Goal: Task Accomplishment & Management: Use online tool/utility

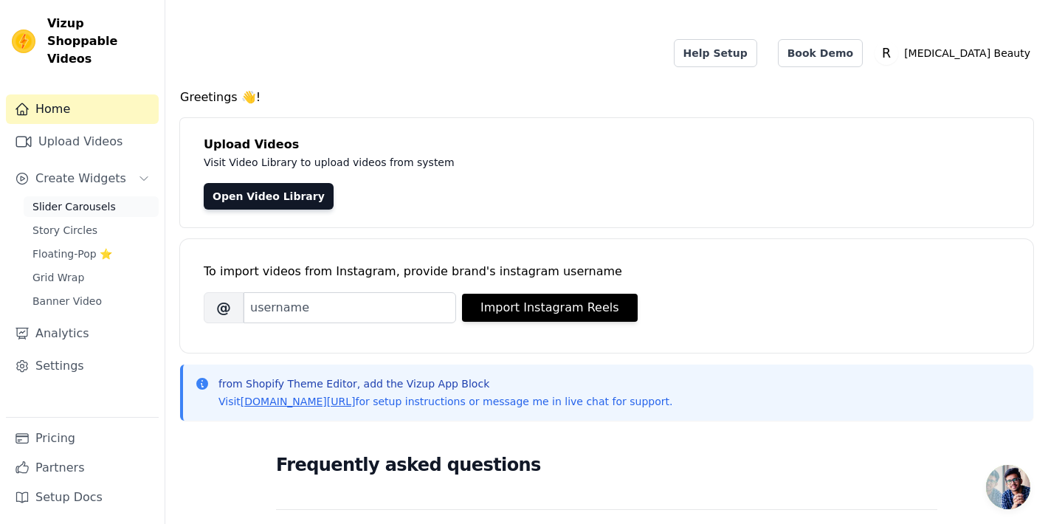
scroll to position [15, 0]
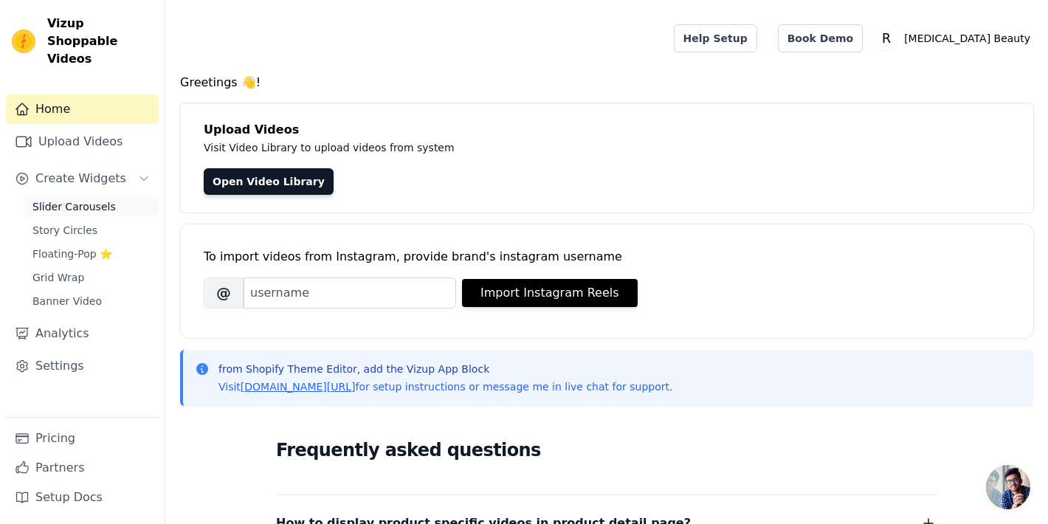
click at [108, 199] on span "Slider Carousels" at bounding box center [73, 206] width 83 height 15
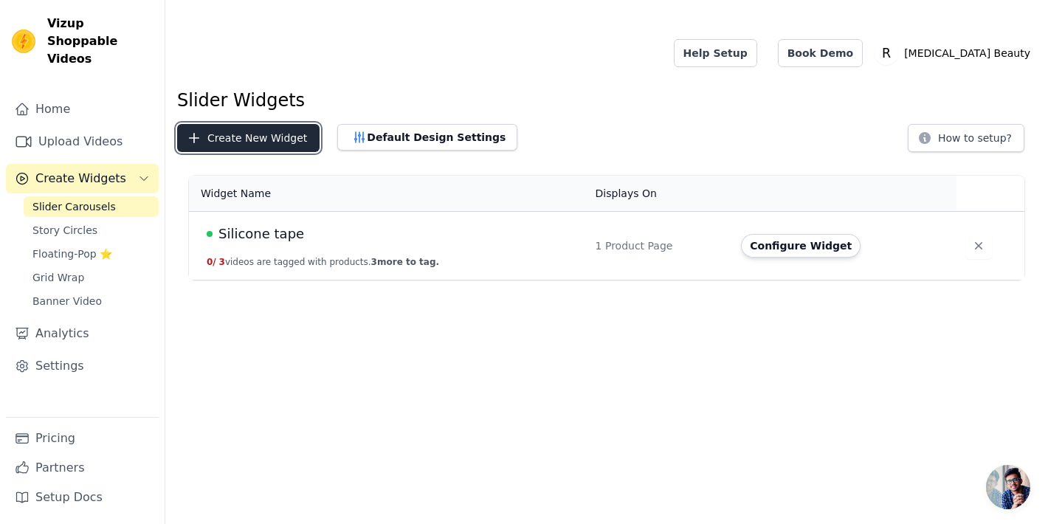
click at [248, 124] on button "Create New Widget" at bounding box center [248, 138] width 142 height 28
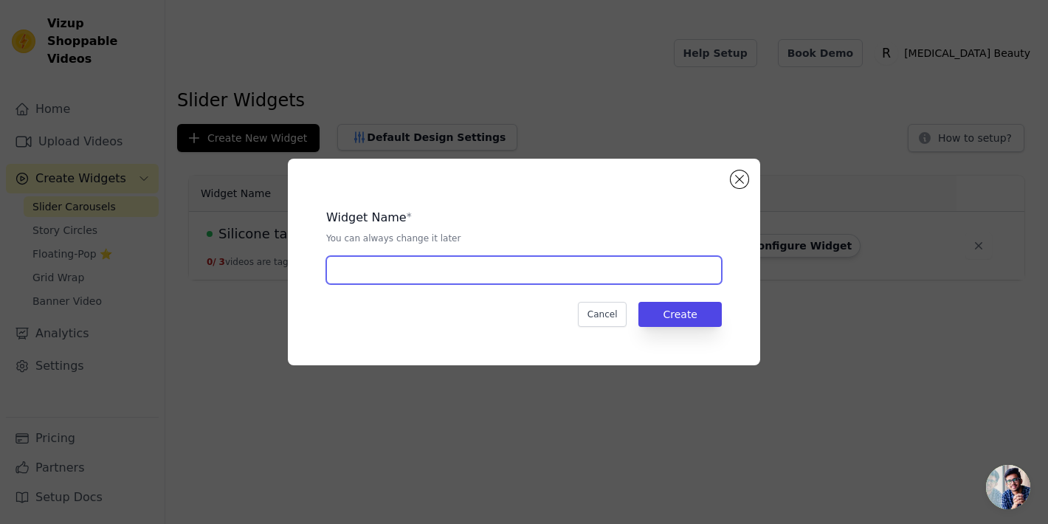
click at [418, 272] on input "text" at bounding box center [523, 270] width 395 height 28
type input "V-Mask"
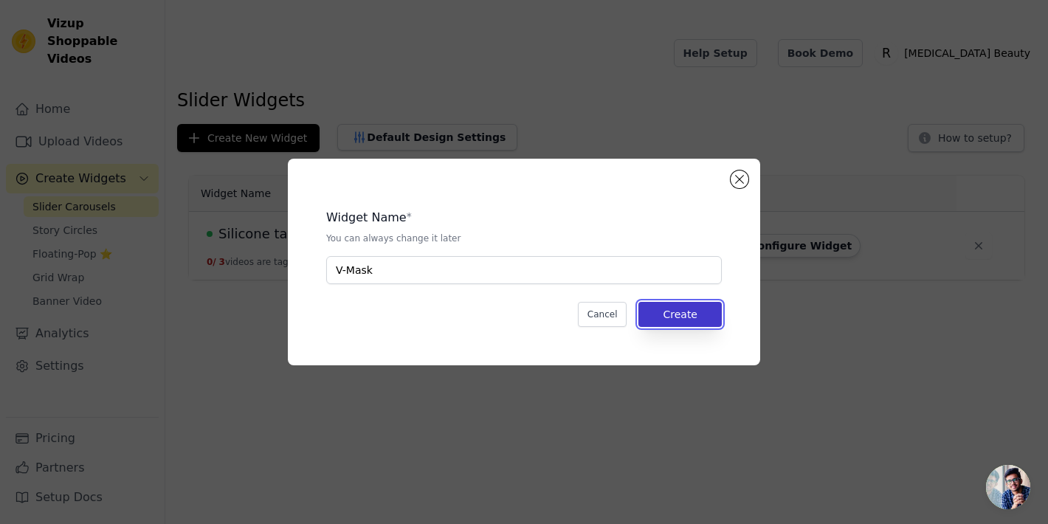
click at [716, 314] on button "Create" at bounding box center [679, 314] width 83 height 25
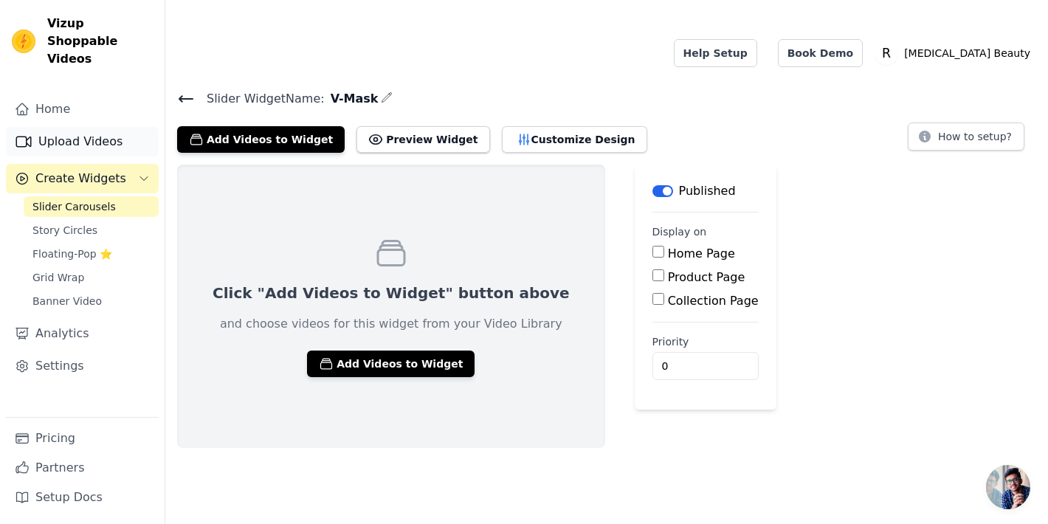
click at [93, 127] on link "Upload Videos" at bounding box center [82, 142] width 153 height 30
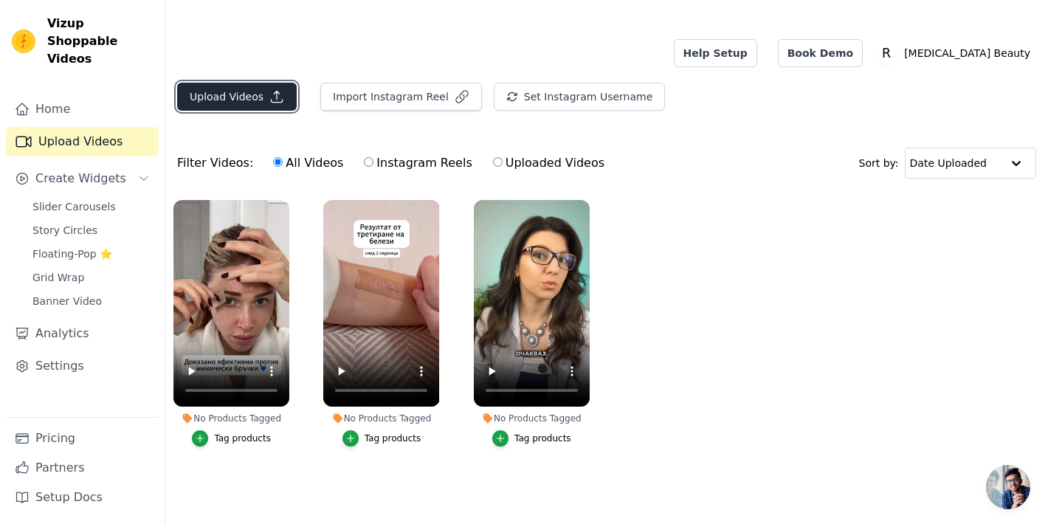
click at [241, 83] on button "Upload Videos" at bounding box center [237, 97] width 120 height 28
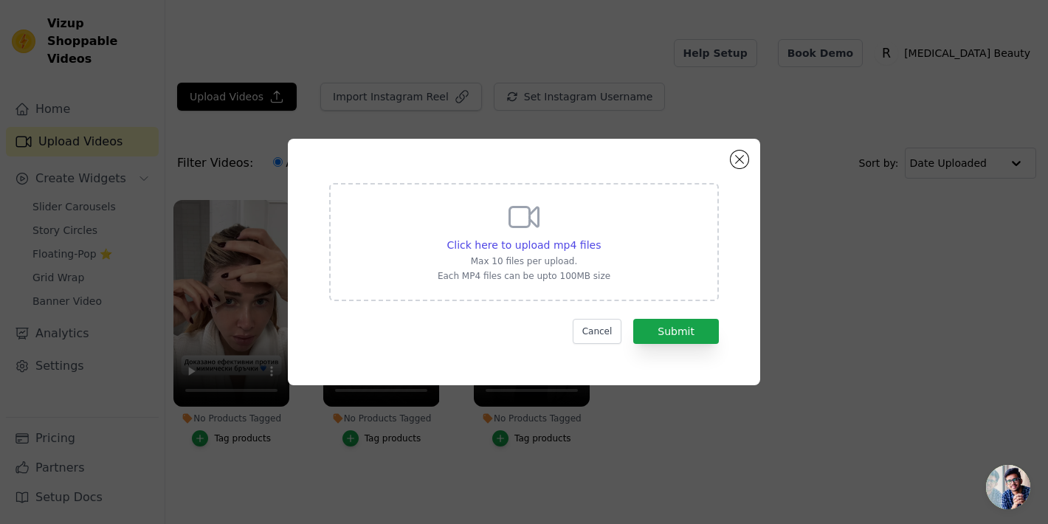
click at [618, 264] on div "Click here to upload mp4 files Max 10 files per upload. Each MP4 files can be u…" at bounding box center [524, 242] width 390 height 118
click at [601, 238] on input "Click here to upload mp4 files Max 10 files per upload. Each MP4 files can be u…" at bounding box center [600, 237] width 1 height 1
type input "C:\fakepath\Captions_43C348.mp4"
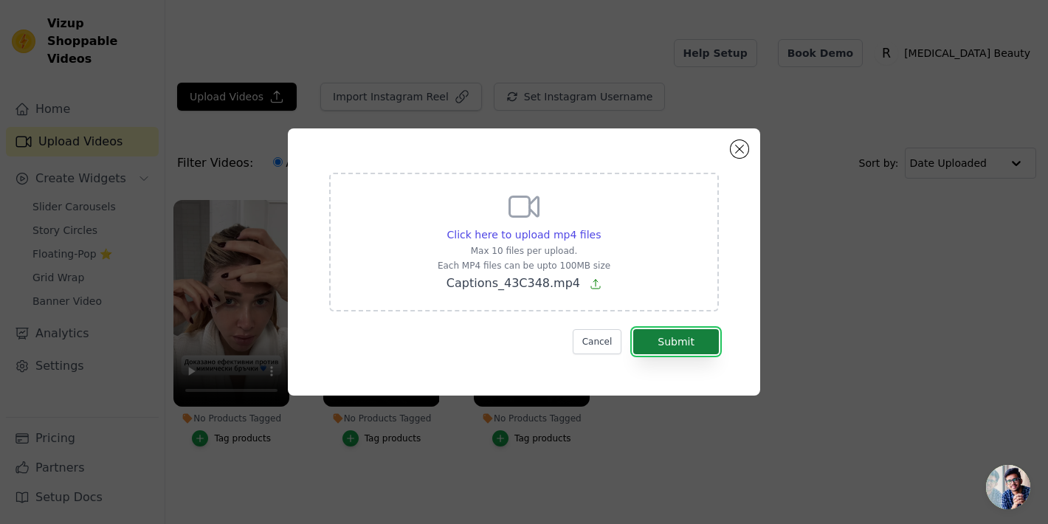
click at [663, 343] on button "Submit" at bounding box center [676, 341] width 86 height 25
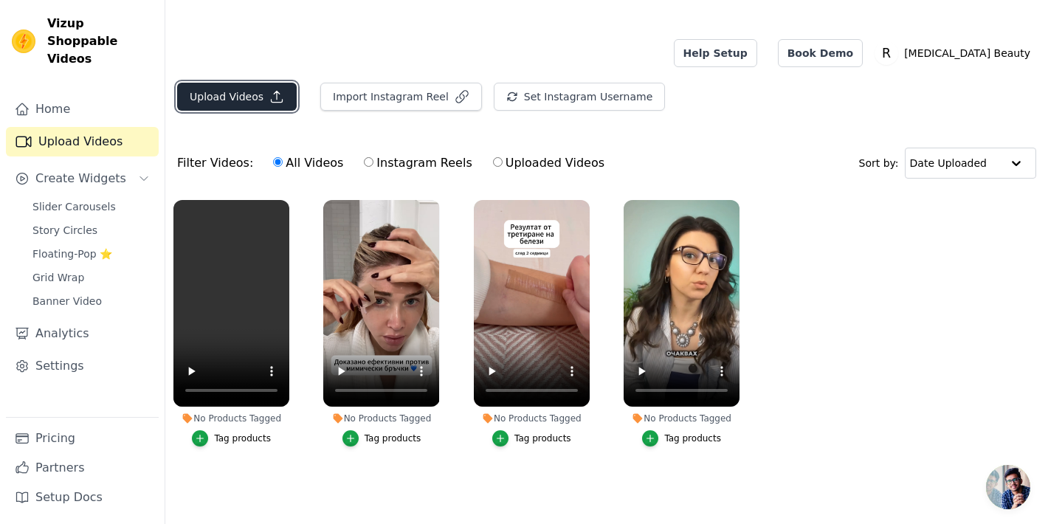
click at [262, 83] on button "Upload Videos" at bounding box center [237, 97] width 120 height 28
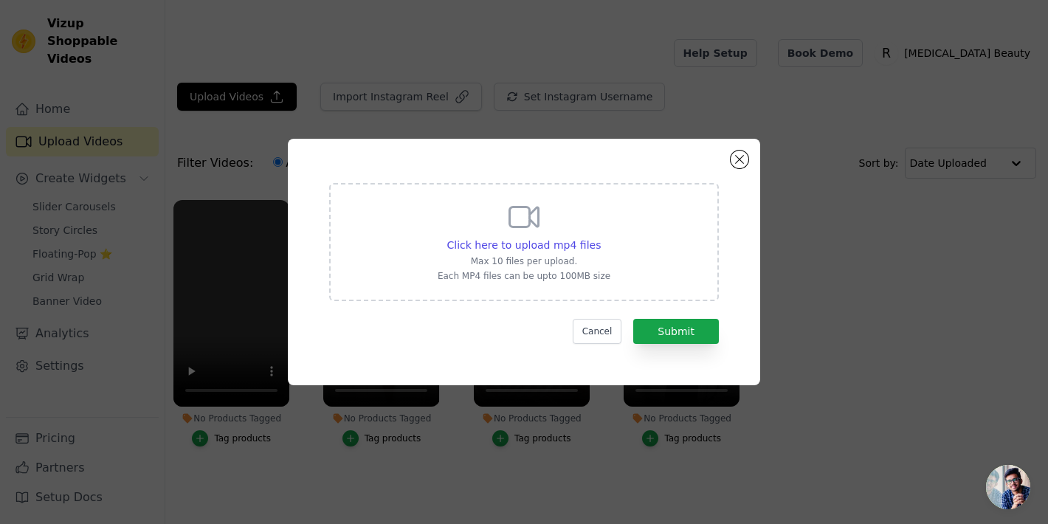
click at [547, 236] on div "Click here to upload mp4 files Max 10 files per upload. Each MP4 files can be u…" at bounding box center [523, 240] width 173 height 83
click at [600, 237] on input "Click here to upload mp4 files Max 10 files per upload. Each MP4 files can be u…" at bounding box center [600, 237] width 1 height 1
type input "C:\fakepath\Renova V-mask 90% of women.mp4"
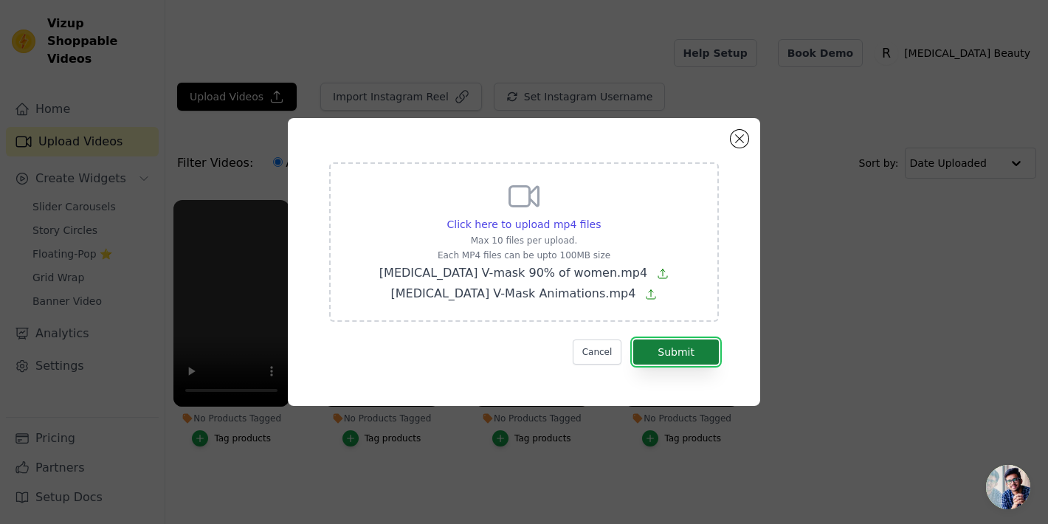
click at [685, 345] on button "Submit" at bounding box center [676, 351] width 86 height 25
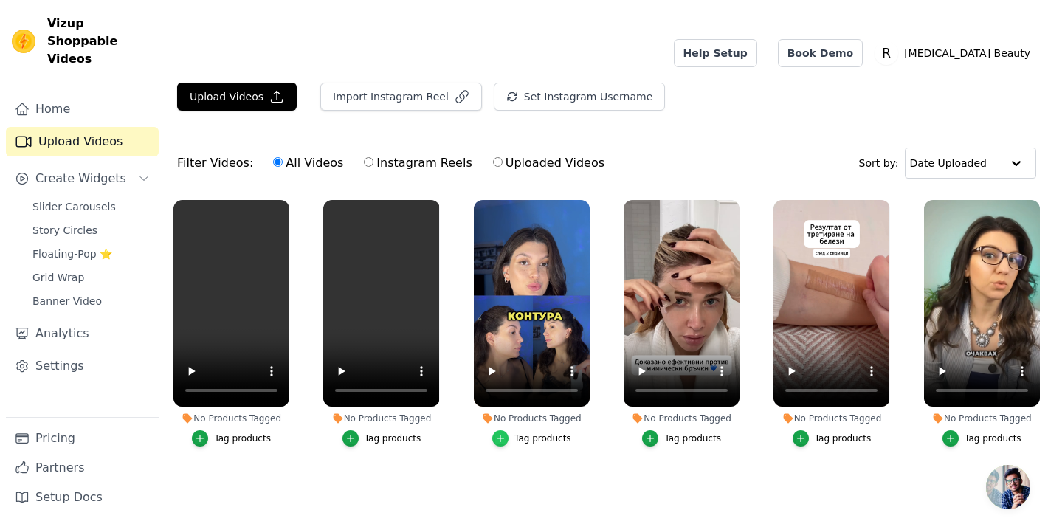
click at [505, 433] on icon "button" at bounding box center [500, 438] width 10 height 10
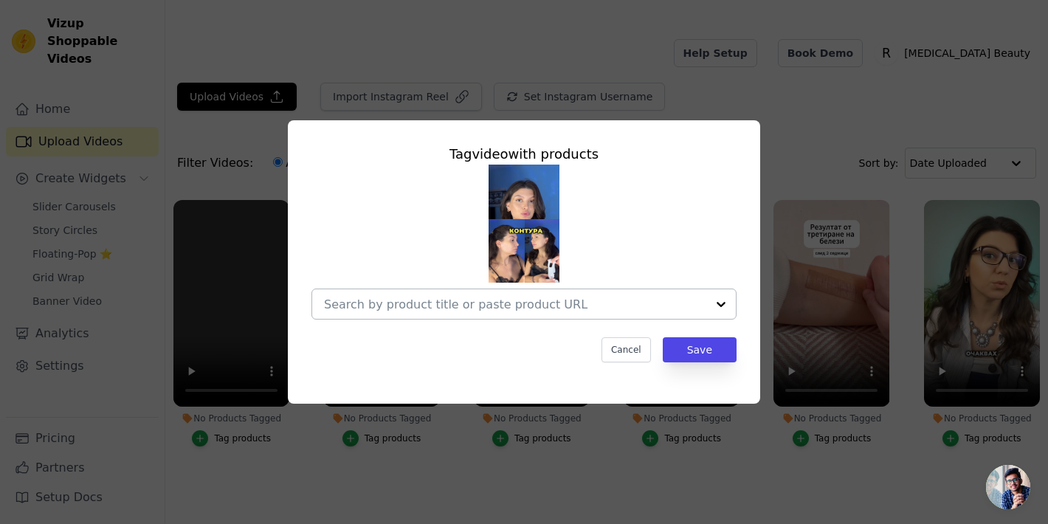
click at [616, 313] on div at bounding box center [515, 304] width 382 height 30
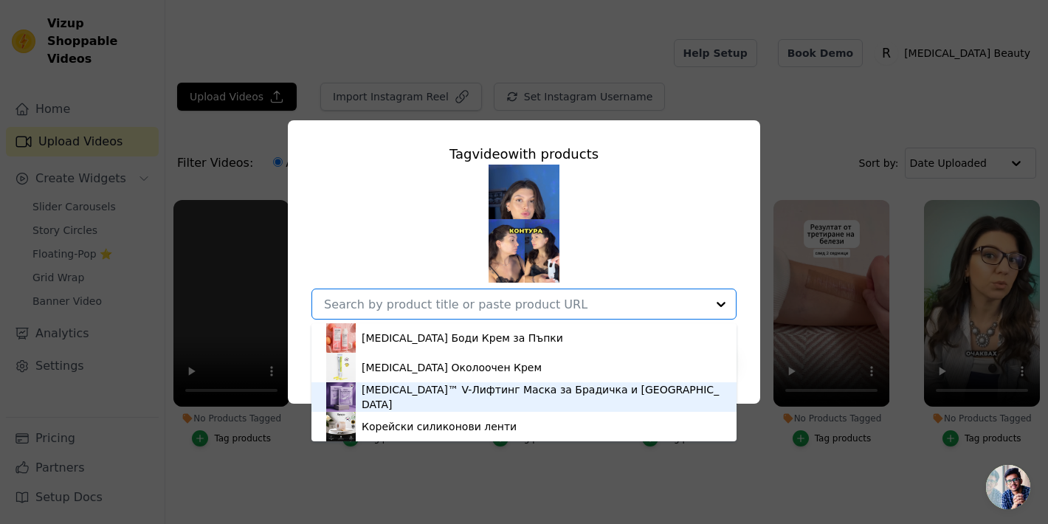
click at [536, 397] on div "[MEDICAL_DATA]™ V-Лифтинг Маска за Брадичка и [GEOGRAPHIC_DATA]" at bounding box center [542, 397] width 360 height 30
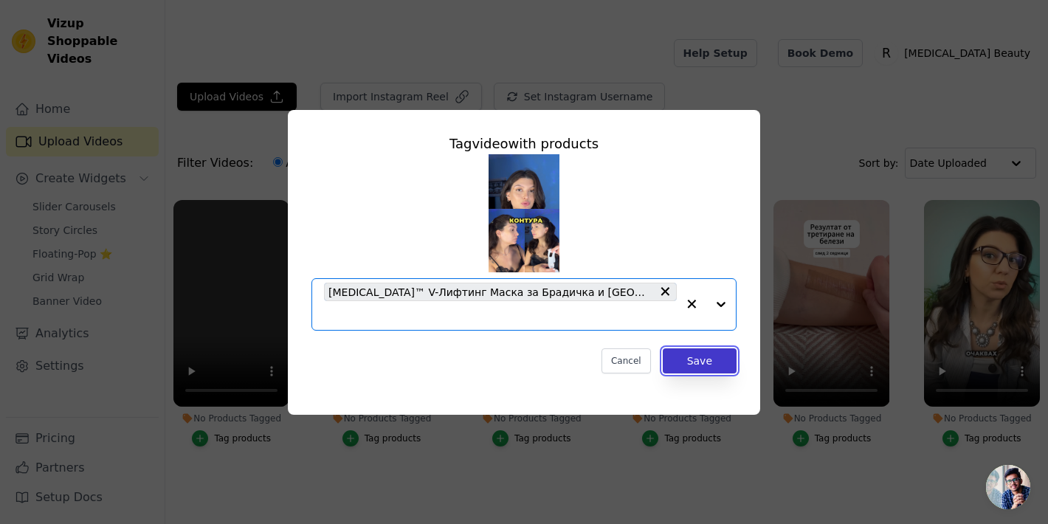
click at [686, 352] on button "Save" at bounding box center [700, 360] width 74 height 25
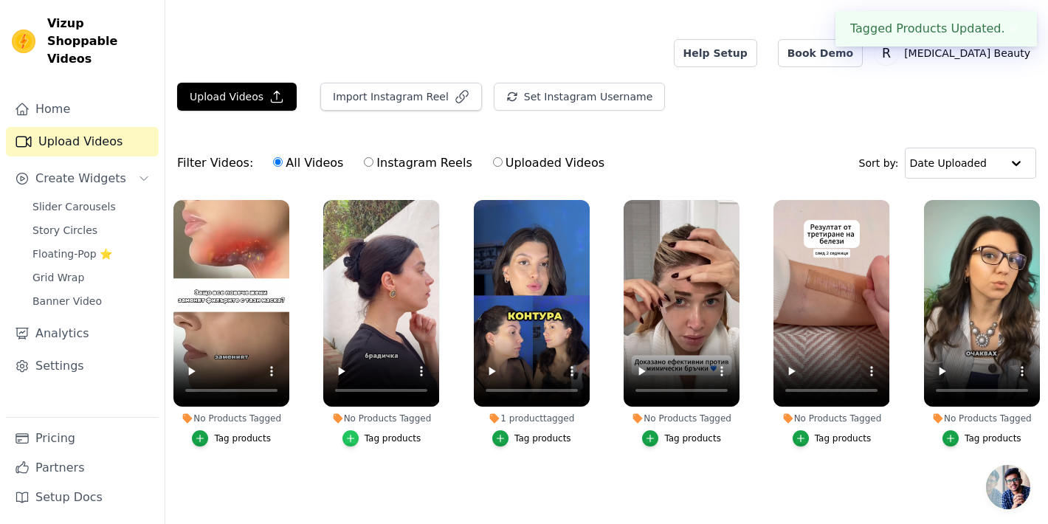
click at [347, 433] on icon "button" at bounding box center [350, 438] width 10 height 10
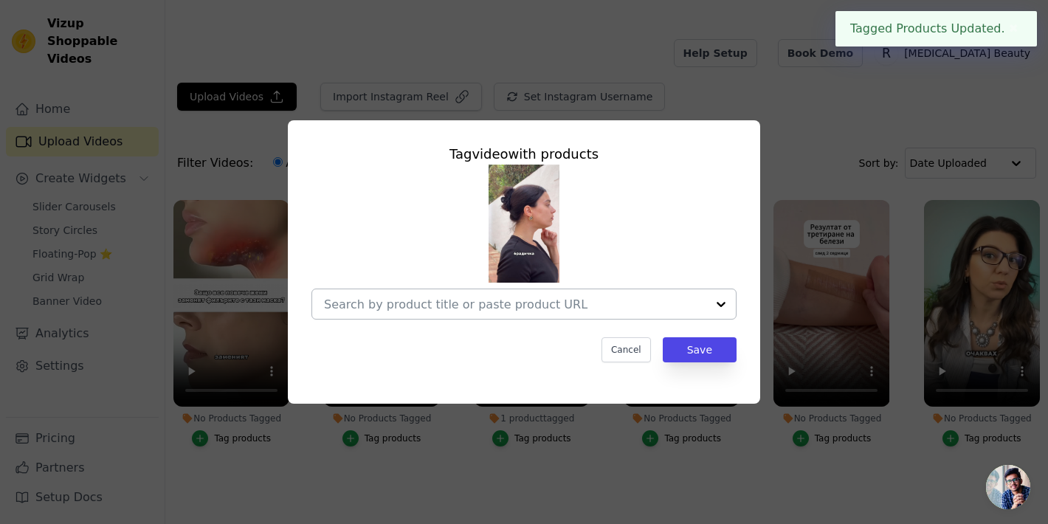
click at [721, 309] on div at bounding box center [721, 304] width 30 height 30
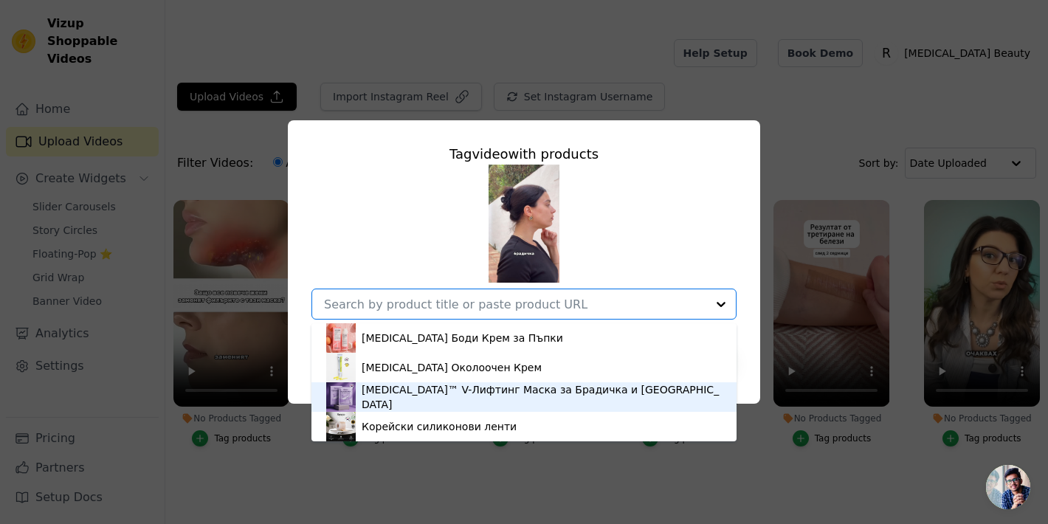
click at [564, 397] on div "[MEDICAL_DATA]™ V-Лифтинг Маска за Брадичка и [GEOGRAPHIC_DATA]" at bounding box center [542, 397] width 360 height 30
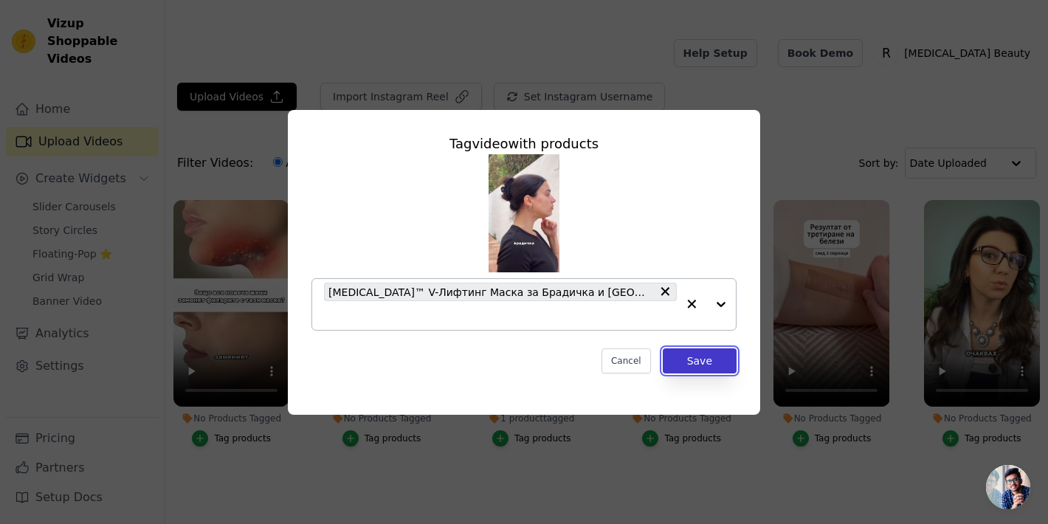
click at [702, 362] on button "Save" at bounding box center [700, 360] width 74 height 25
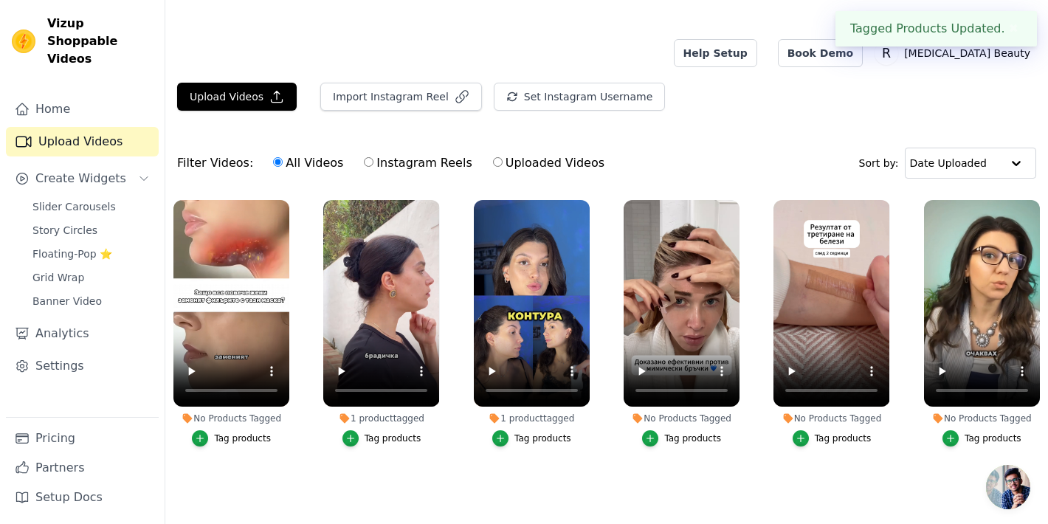
click at [231, 432] on div "Tag products" at bounding box center [242, 438] width 57 height 12
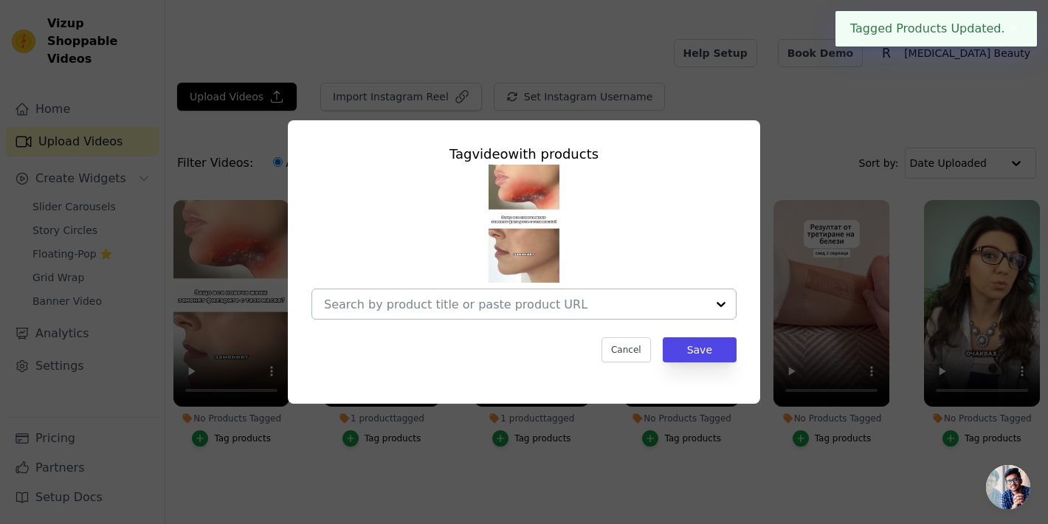
click at [646, 306] on input "No Products Tagged Tag video with products Cancel Save Tag products" at bounding box center [515, 304] width 382 height 14
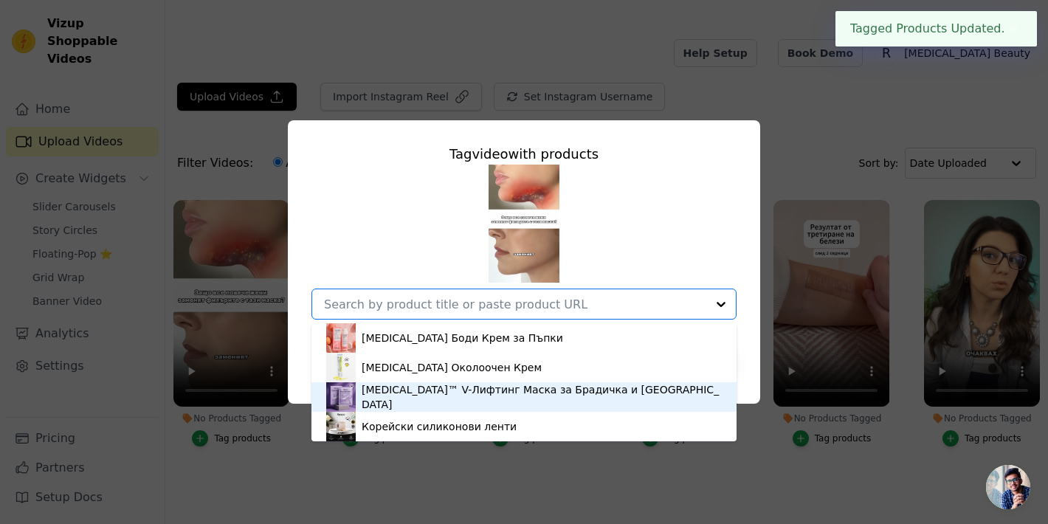
click at [551, 387] on div "[MEDICAL_DATA]™ V-Лифтинг Маска за Брадичка и [GEOGRAPHIC_DATA]" at bounding box center [523, 397] width 395 height 30
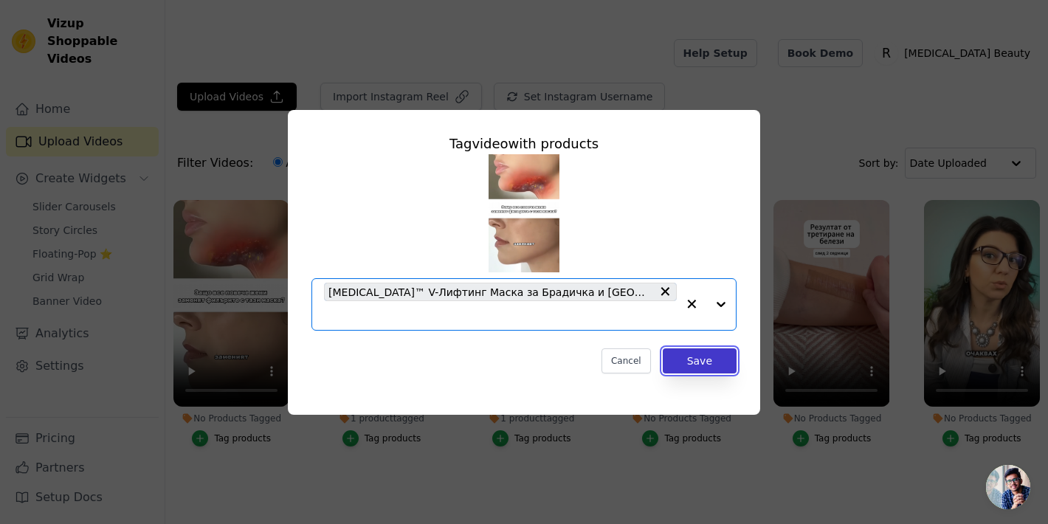
click at [727, 349] on button "Save" at bounding box center [700, 360] width 74 height 25
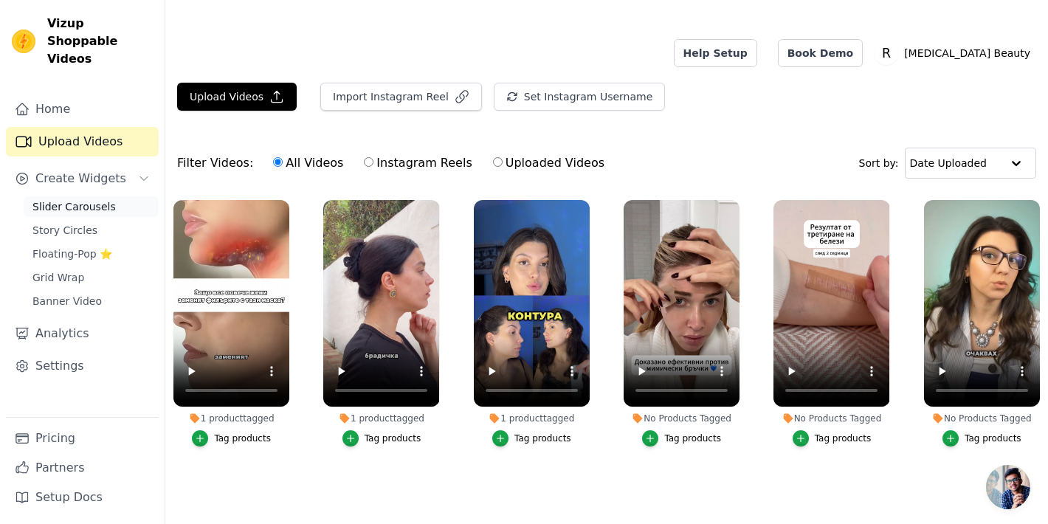
click at [79, 199] on span "Slider Carousels" at bounding box center [73, 206] width 83 height 15
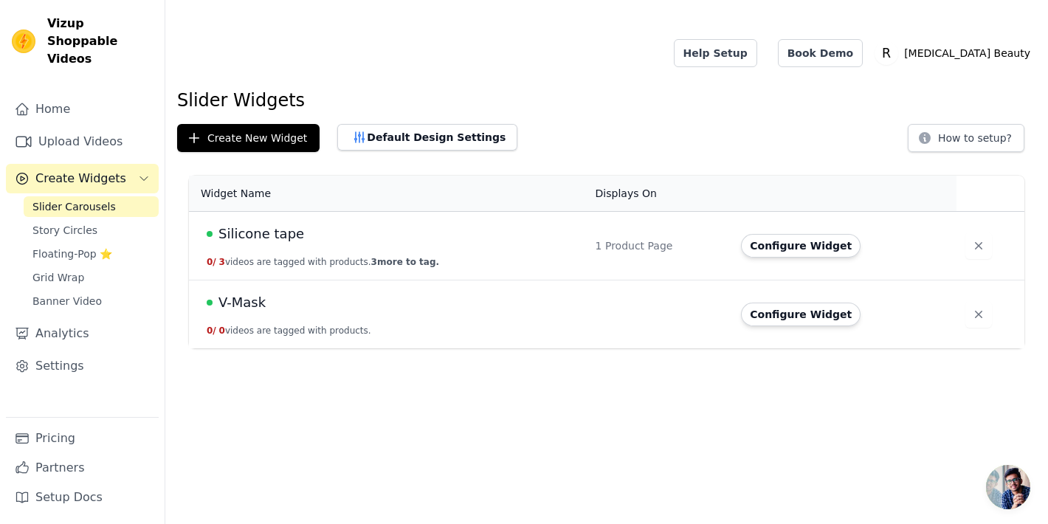
click at [412, 287] on td "V-Mask 0 / 0 videos are tagged with products." at bounding box center [388, 314] width 398 height 69
click at [611, 280] on td at bounding box center [660, 314] width 146 height 69
click at [767, 302] on button "Configure Widget" at bounding box center [801, 314] width 120 height 24
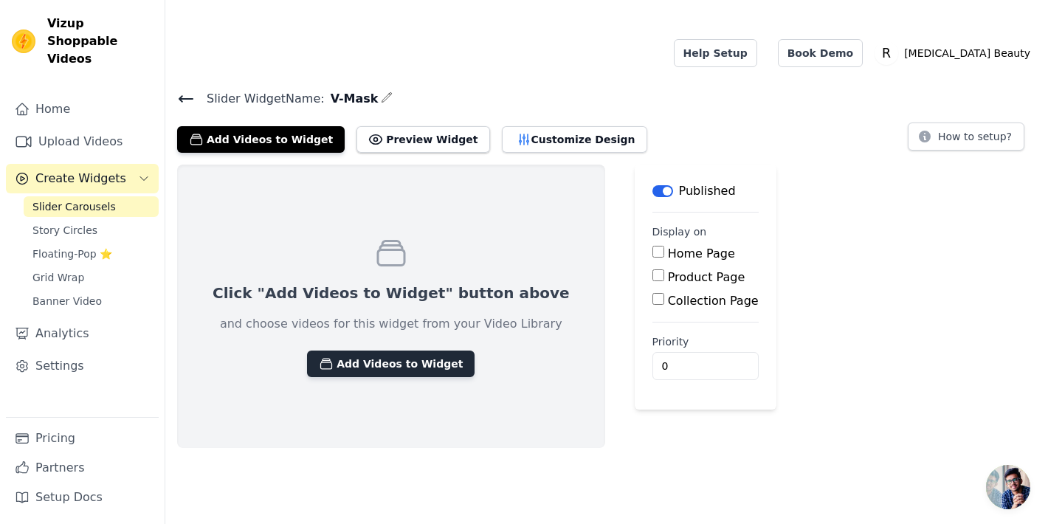
click at [367, 350] on button "Add Videos to Widget" at bounding box center [390, 363] width 167 height 27
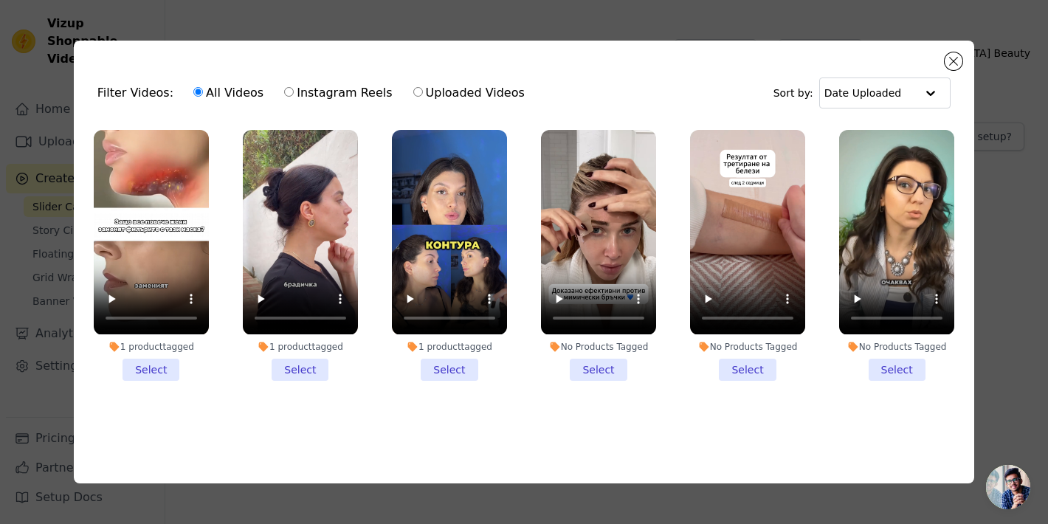
click at [446, 370] on li "1 product tagged Select" at bounding box center [449, 255] width 115 height 250
click at [0, 0] on input "1 product tagged Select" at bounding box center [0, 0] width 0 height 0
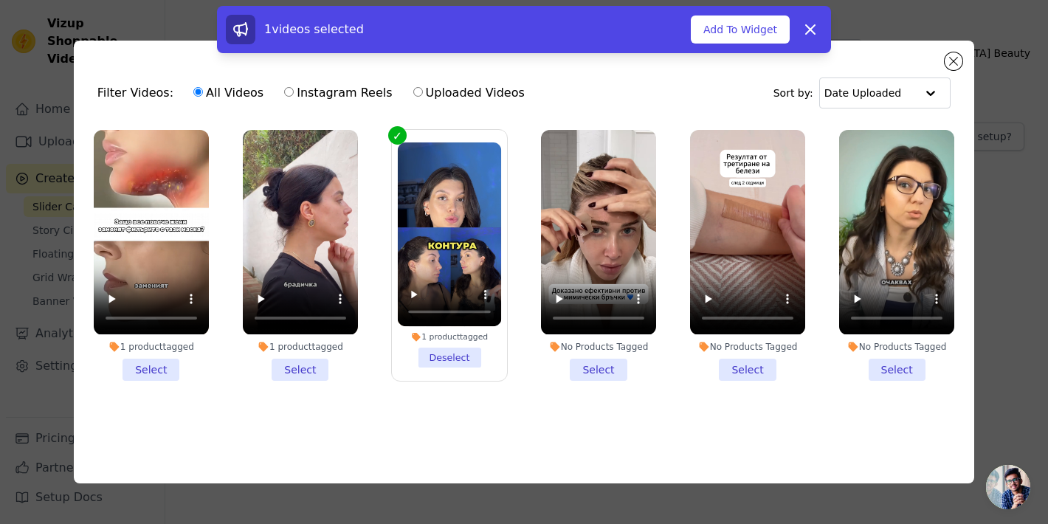
click at [313, 373] on li "1 product tagged Select" at bounding box center [300, 255] width 115 height 250
click at [0, 0] on input "1 product tagged Select" at bounding box center [0, 0] width 0 height 0
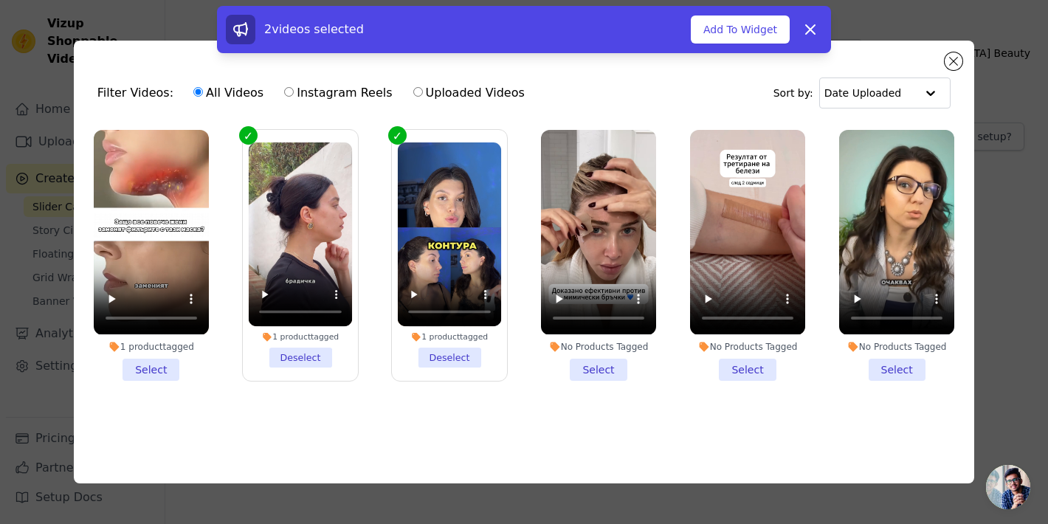
click at [163, 365] on li "1 product tagged Select" at bounding box center [151, 255] width 115 height 250
click at [0, 0] on input "1 product tagged Select" at bounding box center [0, 0] width 0 height 0
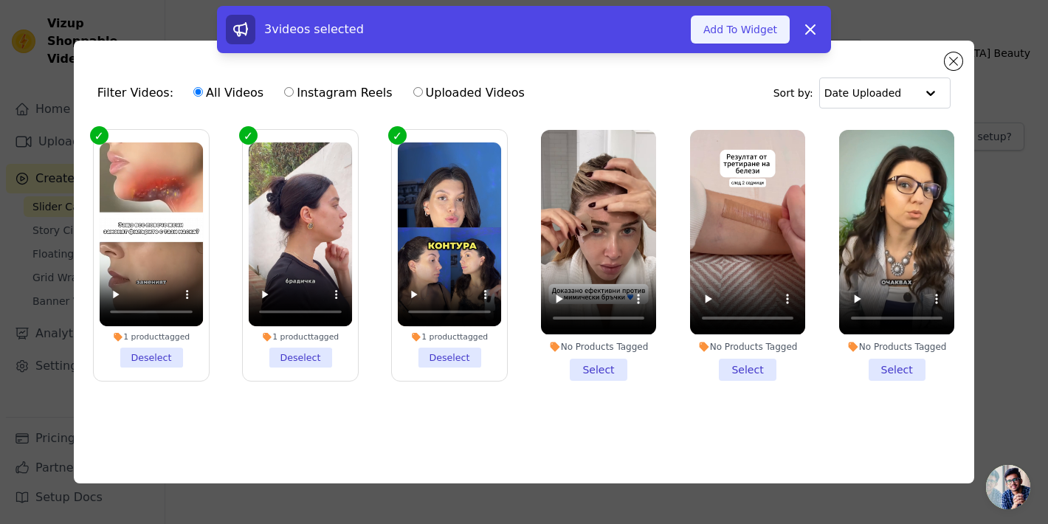
click at [754, 31] on button "Add To Widget" at bounding box center [740, 29] width 99 height 28
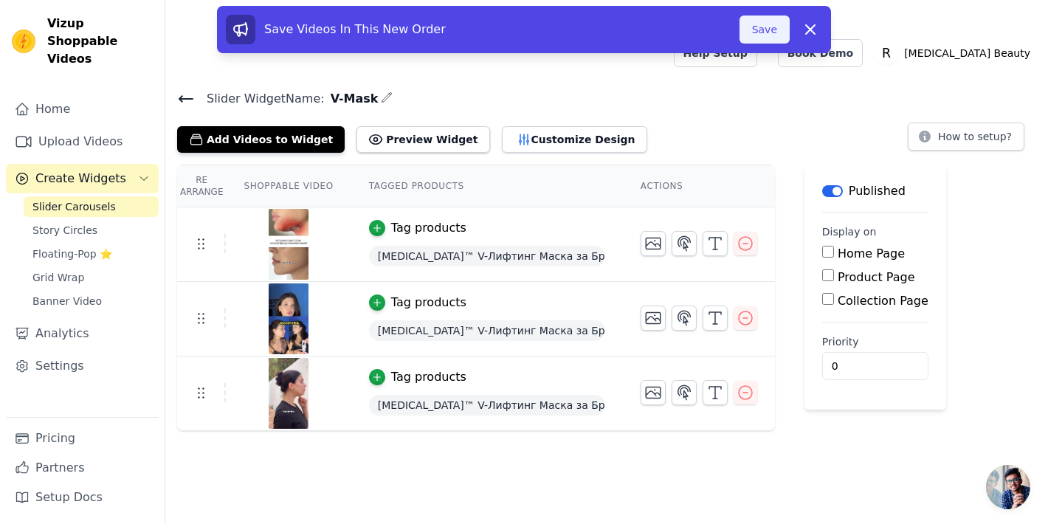
click at [766, 27] on button "Save" at bounding box center [764, 29] width 50 height 28
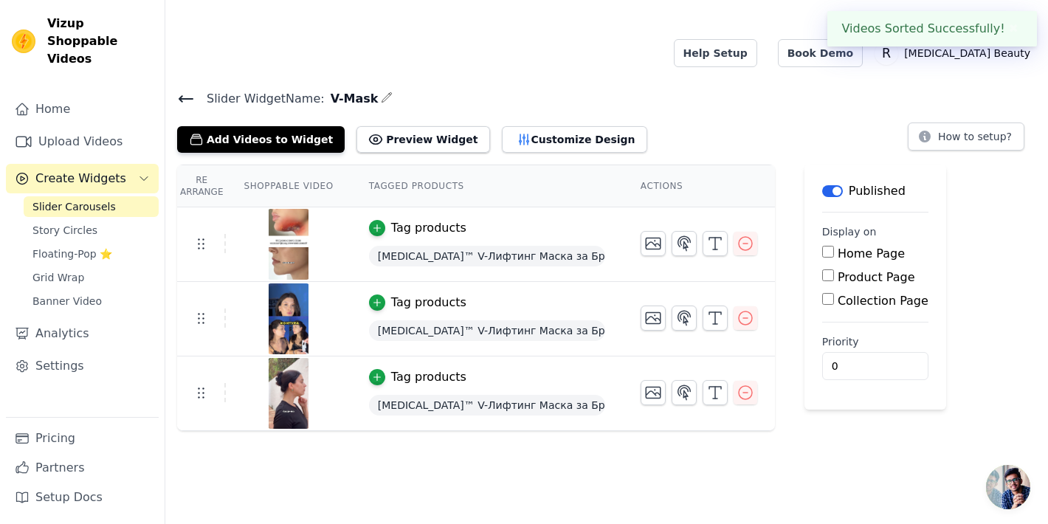
click at [778, 41] on div "Help Setup Book Demo Open user menu R Renova Beauty Settings Help Docs Sign out" at bounding box center [855, 53] width 362 height 47
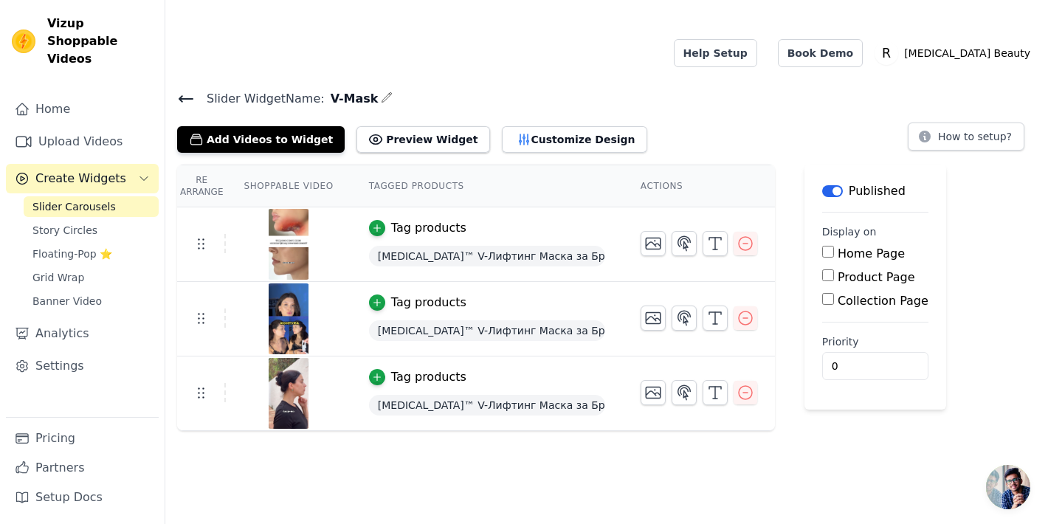
click at [95, 199] on span "Slider Carousels" at bounding box center [73, 206] width 83 height 15
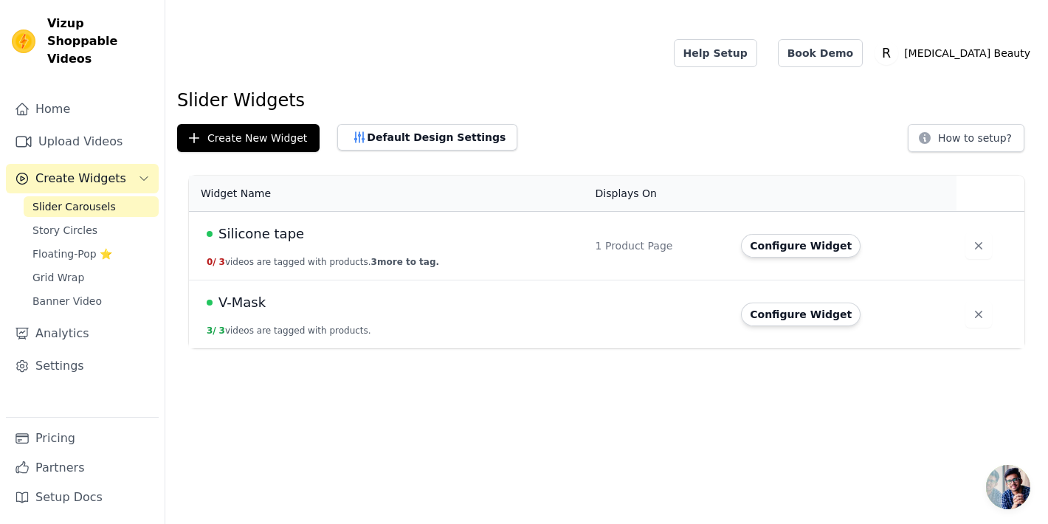
click at [497, 292] on div "V-Mask" at bounding box center [392, 302] width 371 height 21
click at [794, 302] on button "Configure Widget" at bounding box center [801, 314] width 120 height 24
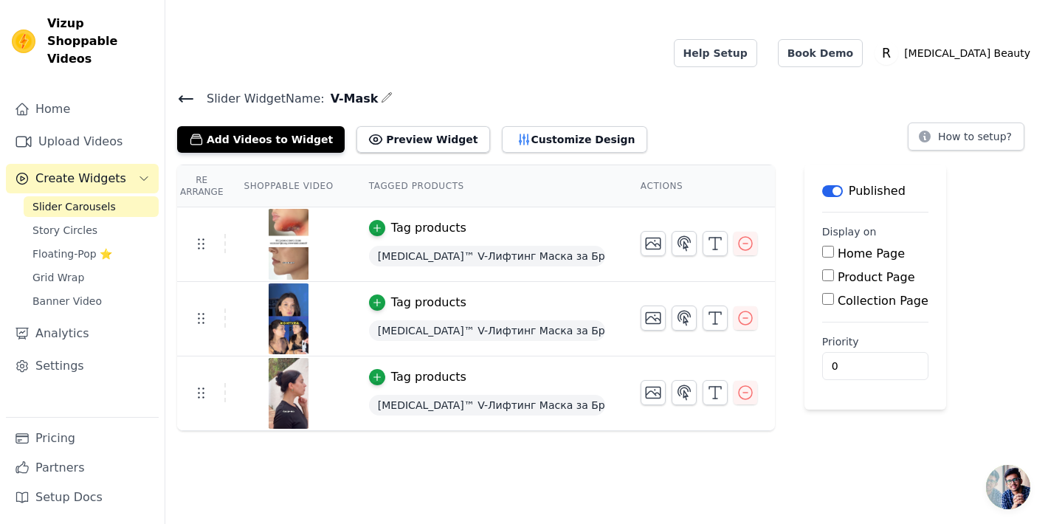
click at [882, 270] on label "Product Page" at bounding box center [875, 277] width 77 height 14
click at [834, 269] on input "Product Page" at bounding box center [828, 275] width 12 height 12
checkbox input "true"
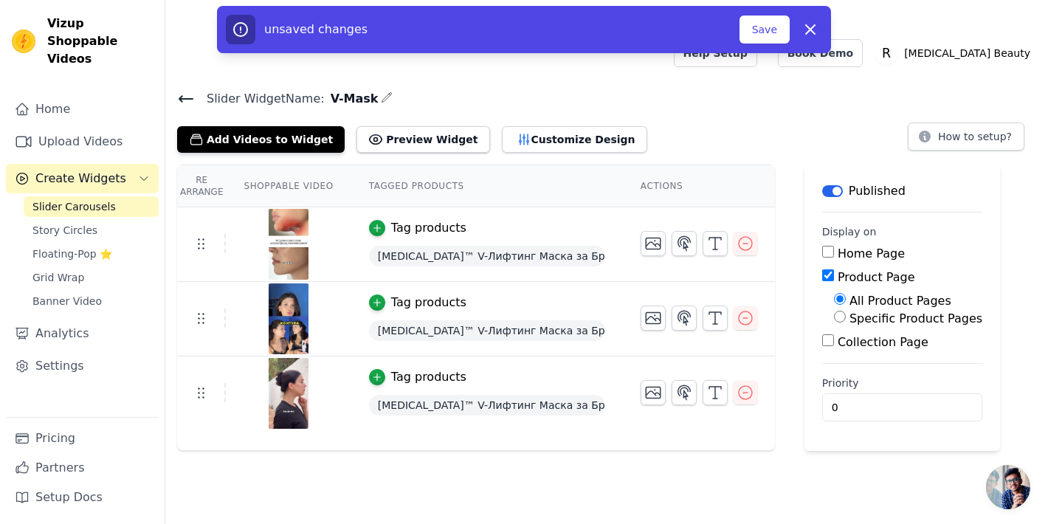
click at [862, 311] on label "Specific Product Pages" at bounding box center [915, 318] width 133 height 14
click at [845, 311] on input "Specific Product Pages" at bounding box center [840, 317] width 12 height 12
radio input "true"
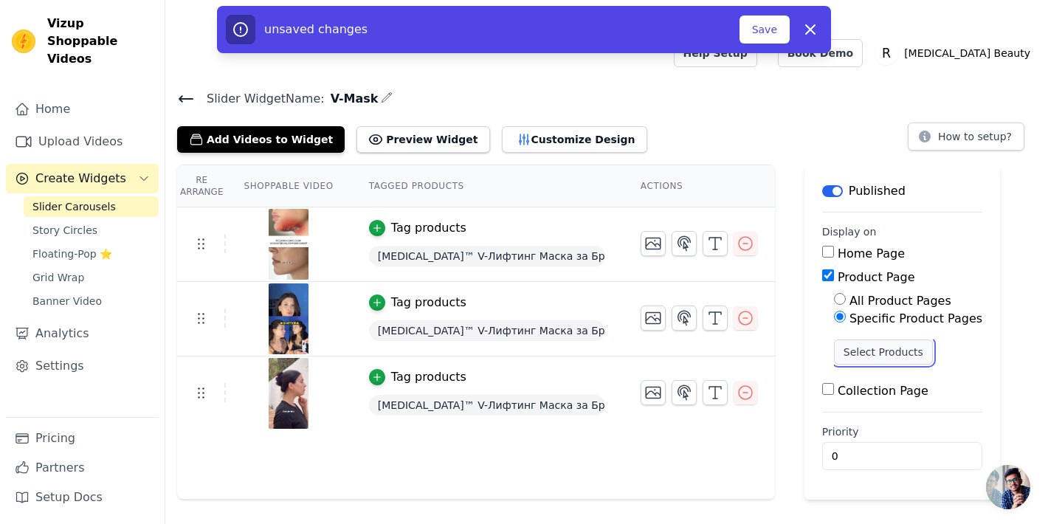
click at [857, 339] on button "Select Products" at bounding box center [883, 351] width 99 height 25
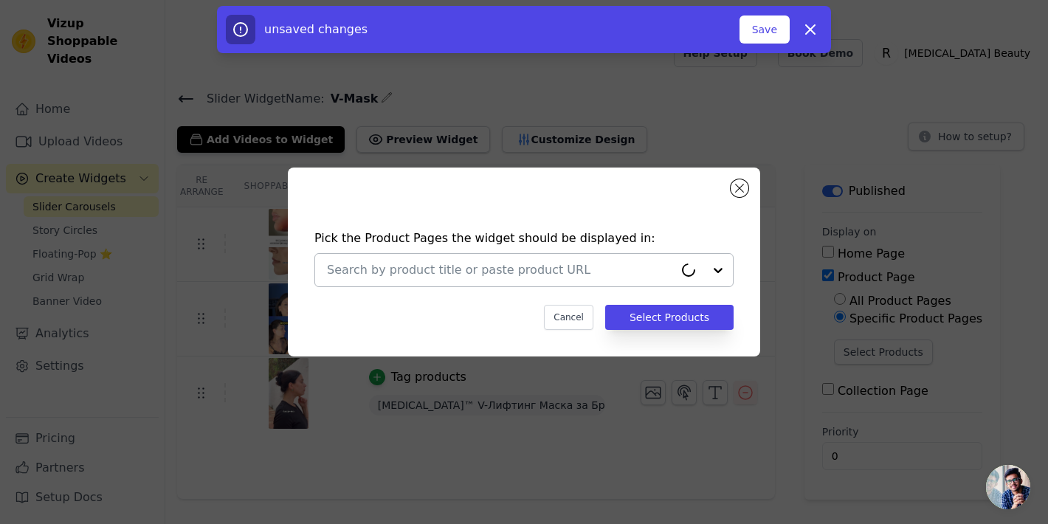
click at [603, 263] on input "text" at bounding box center [500, 270] width 347 height 18
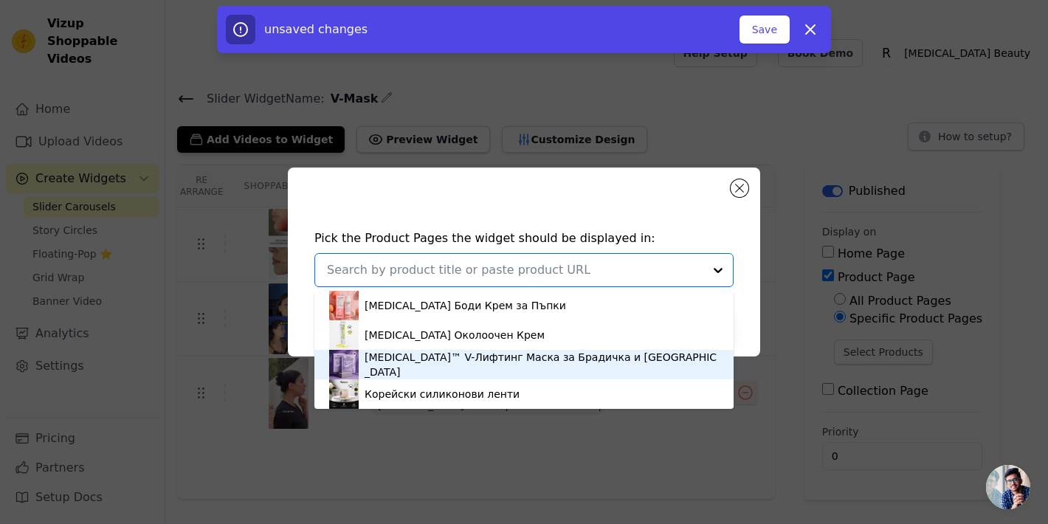
click at [550, 362] on div "[MEDICAL_DATA]™ V-Лифтинг Маска за Брадичка и [GEOGRAPHIC_DATA]" at bounding box center [541, 365] width 354 height 30
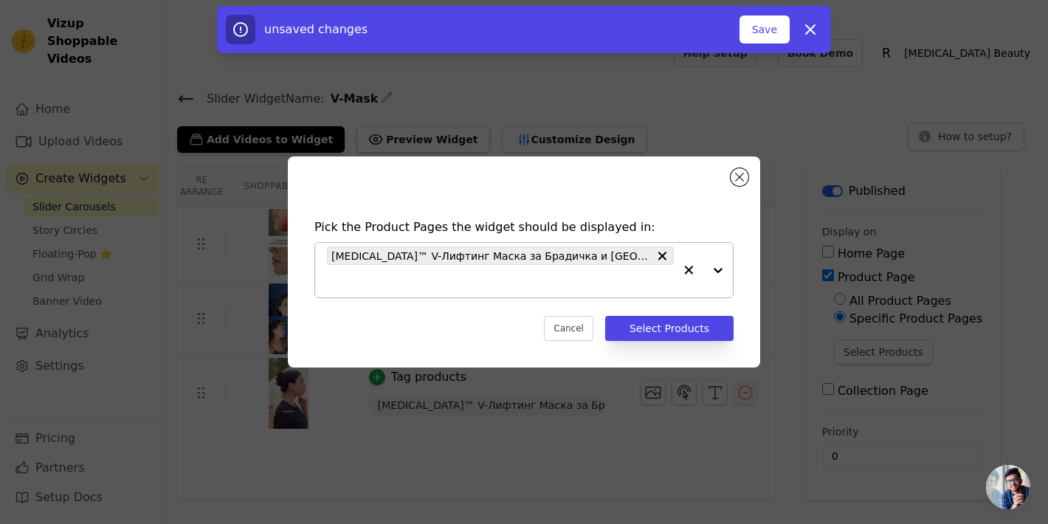
click at [683, 331] on div "Pick the Product Pages the widget should be displayed in: Renova™ V-Лифтинг Мас…" at bounding box center [524, 280] width 449 height 152
click at [691, 317] on button "Select Products" at bounding box center [669, 328] width 128 height 25
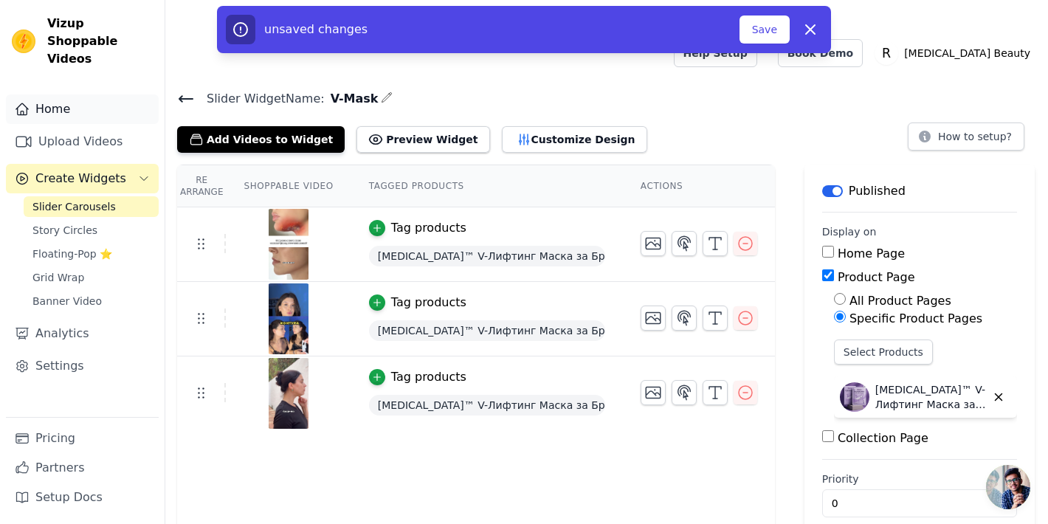
click at [59, 94] on link "Home" at bounding box center [82, 109] width 153 height 30
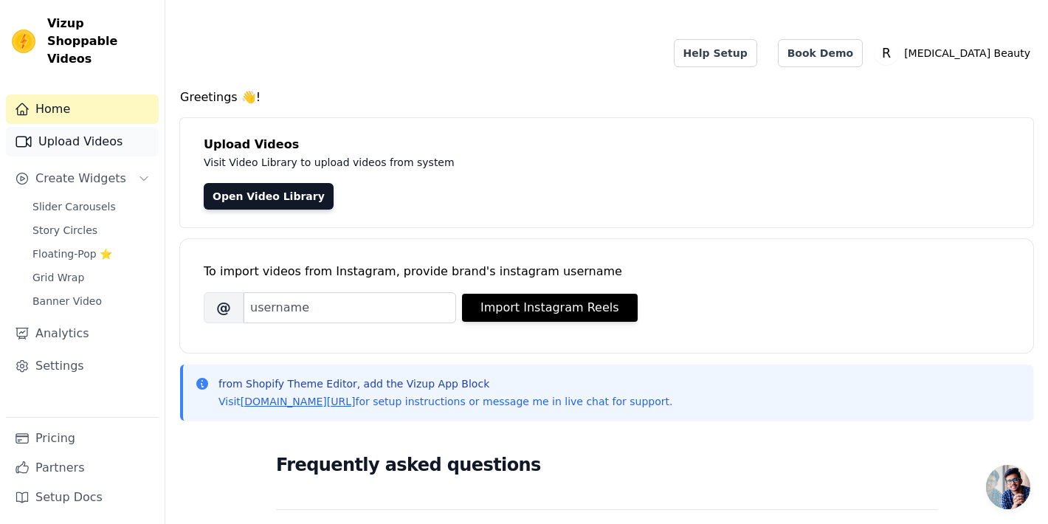
click at [49, 127] on link "Upload Videos" at bounding box center [82, 142] width 153 height 30
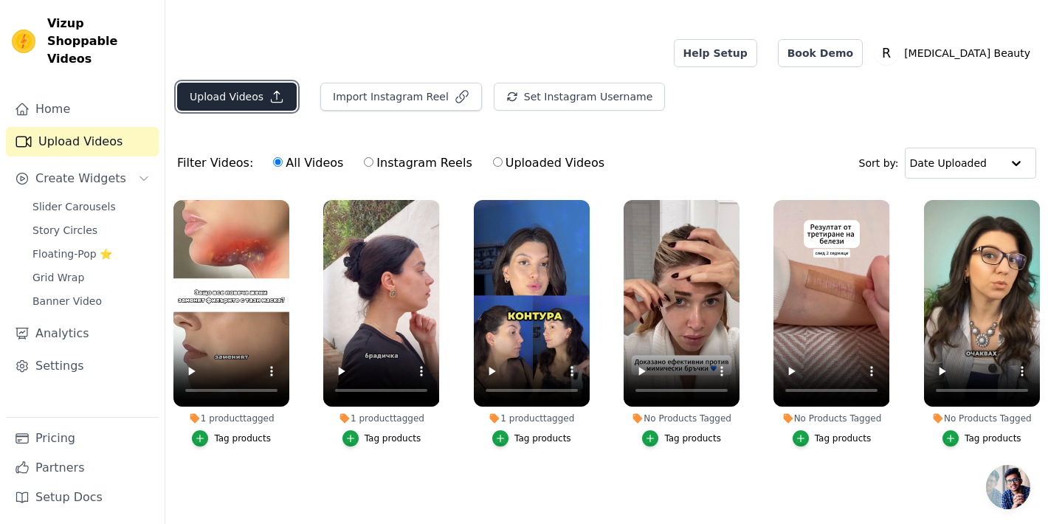
click at [280, 89] on icon "button" at bounding box center [276, 96] width 15 height 15
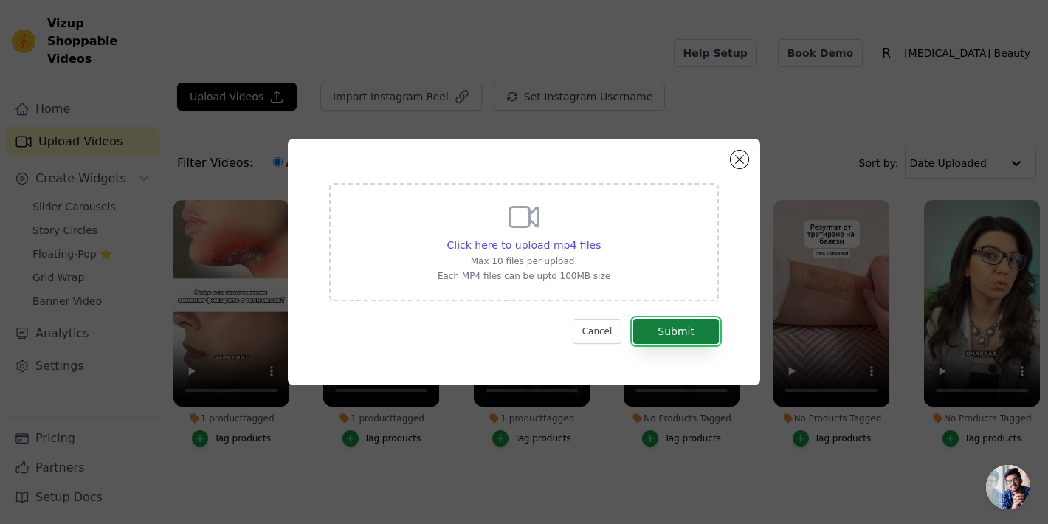
click at [654, 339] on button "Submit" at bounding box center [676, 331] width 86 height 25
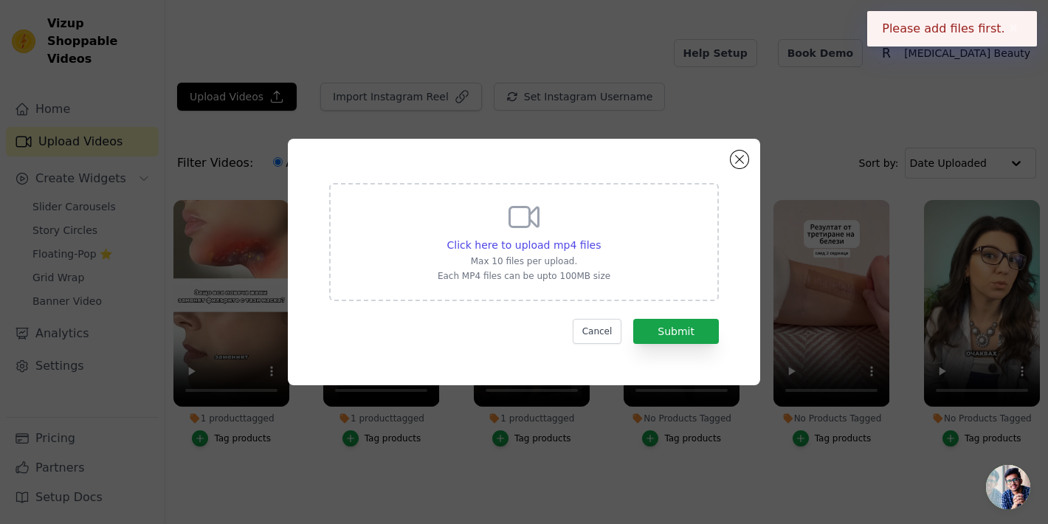
click at [556, 225] on div "Click here to upload mp4 files Max 10 files per upload. Each MP4 files can be u…" at bounding box center [523, 240] width 173 height 83
click at [600, 237] on input "Click here to upload mp4 files Max 10 files per upload. Each MP4 files can be u…" at bounding box center [600, 237] width 1 height 1
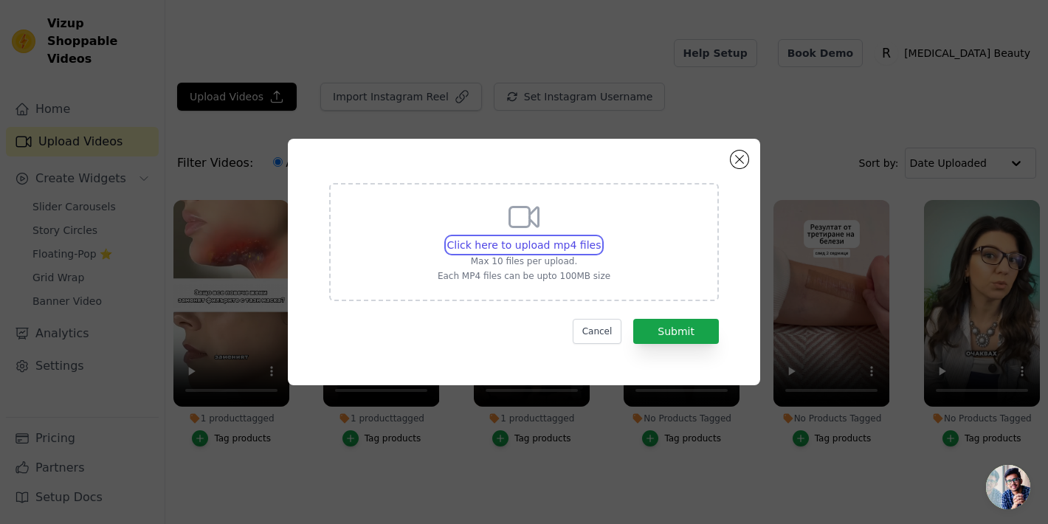
type input "C:\fakepath\RenovaCaps.mp4"
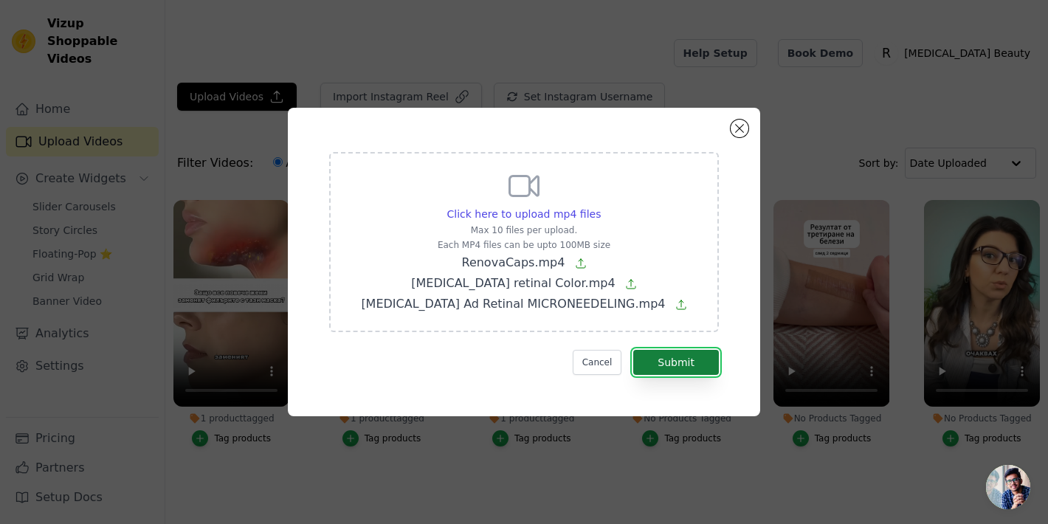
click at [673, 365] on button "Submit" at bounding box center [676, 362] width 86 height 25
click at [577, 260] on icon at bounding box center [581, 263] width 12 height 12
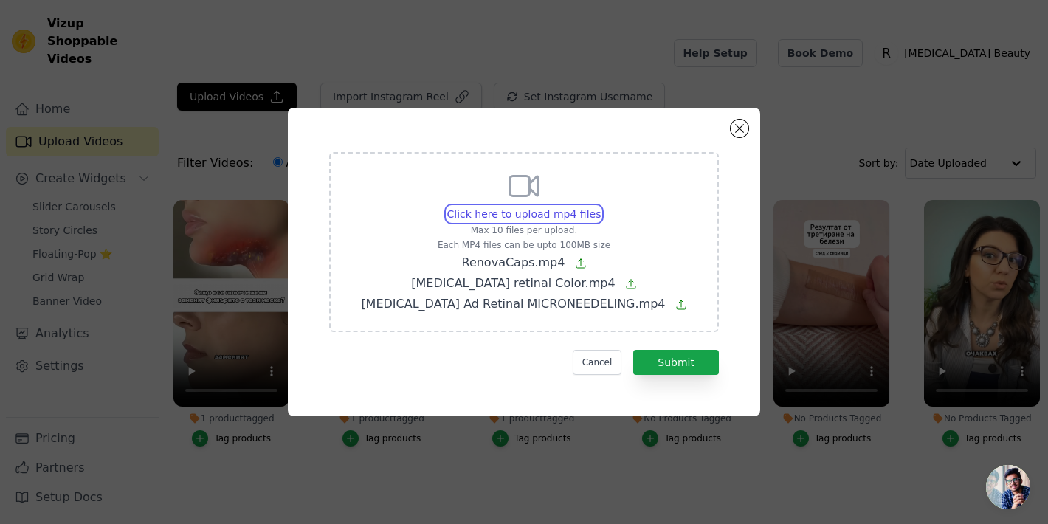
click at [600, 207] on input "Click here to upload mp4 files Max 10 files per upload. Each MP4 files can be u…" at bounding box center [600, 206] width 1 height 1
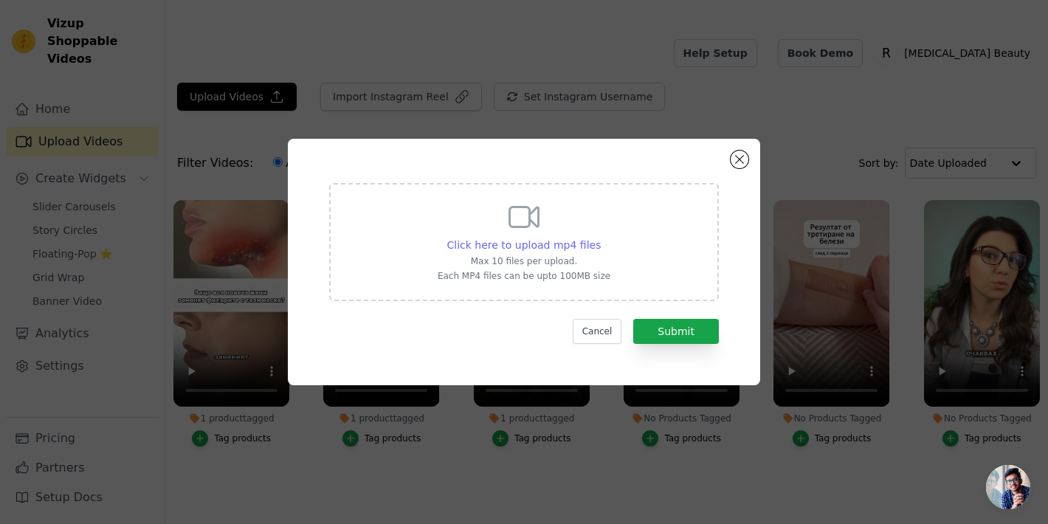
click at [556, 241] on span "Click here to upload mp4 files" at bounding box center [524, 245] width 154 height 12
click at [600, 238] on input "Click here to upload mp4 files Max 10 files per upload. Each MP4 files can be u…" at bounding box center [600, 237] width 1 height 1
type input "C:\fakepath\RenovaCaps.mp4"
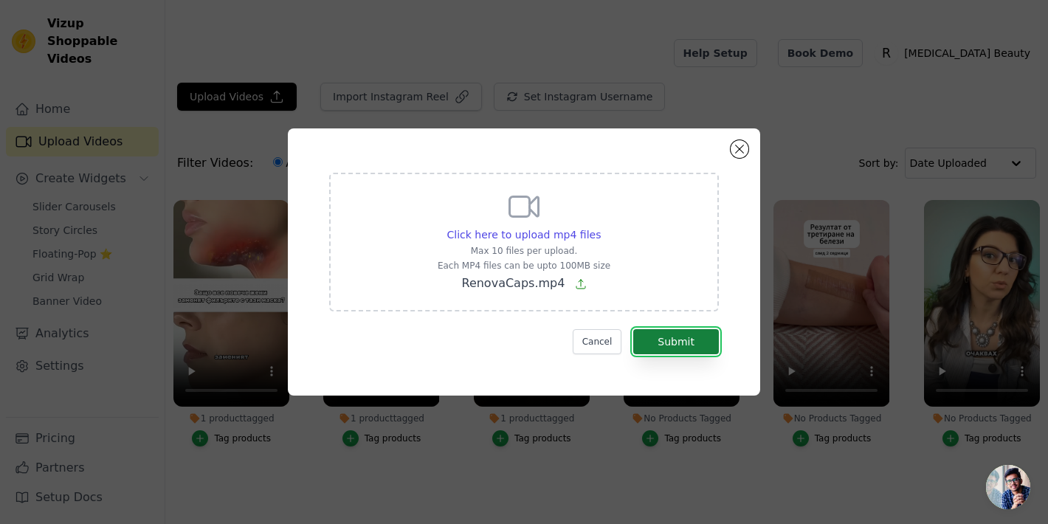
click at [654, 339] on button "Submit" at bounding box center [676, 341] width 86 height 25
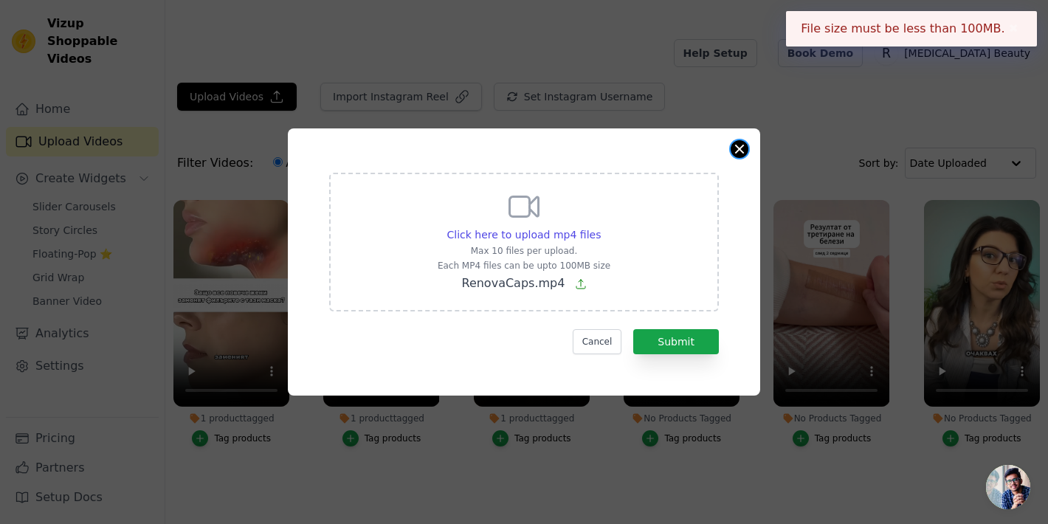
click at [746, 145] on button "Close modal" at bounding box center [739, 149] width 18 height 18
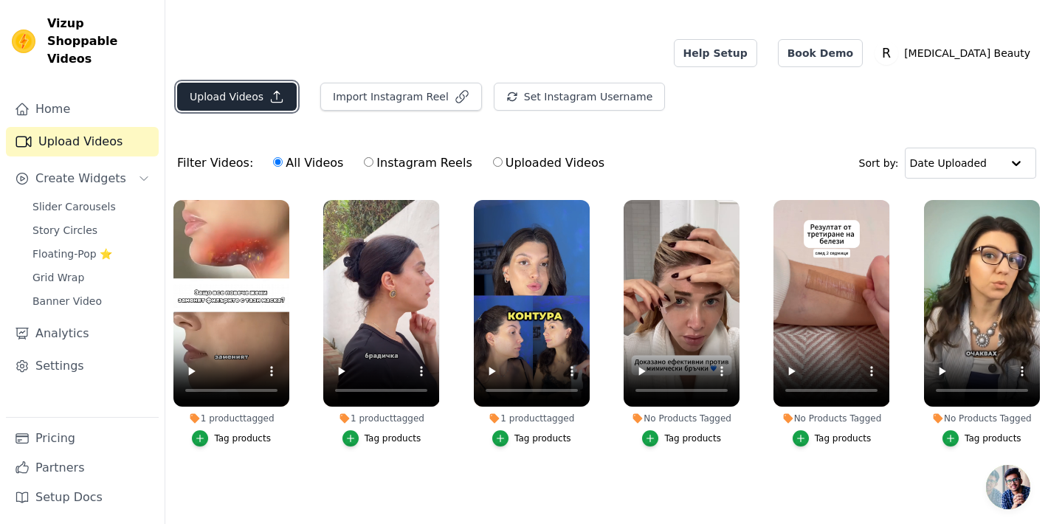
click at [243, 83] on button "Upload Videos" at bounding box center [237, 97] width 120 height 28
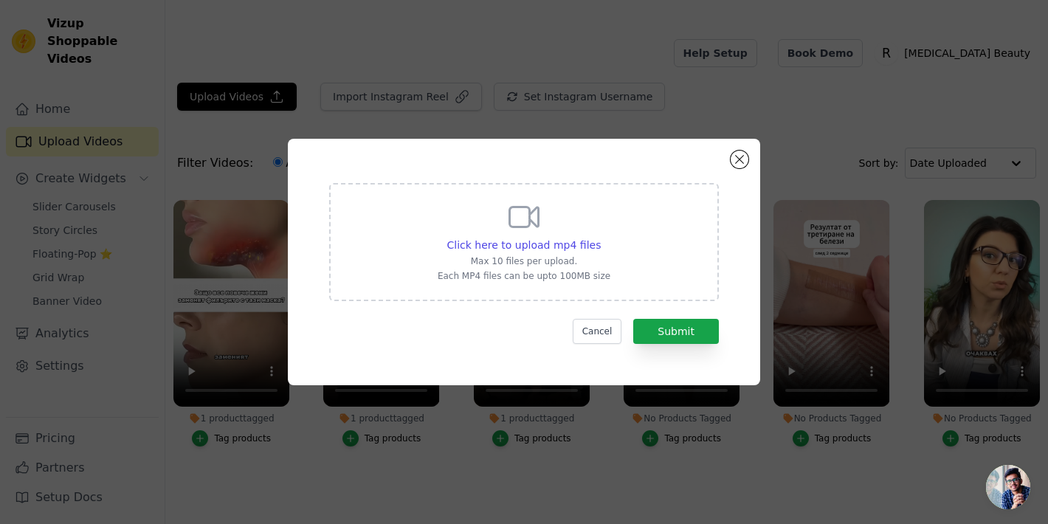
click at [584, 277] on p "Each MP4 files can be upto 100MB size" at bounding box center [523, 276] width 173 height 12
click at [600, 238] on input "Click here to upload mp4 files Max 10 files per upload. Each MP4 files can be u…" at bounding box center [600, 237] width 1 height 1
type input "C:\fakepath\Renova Ad Retinal MICRONEEDELING.mp4"
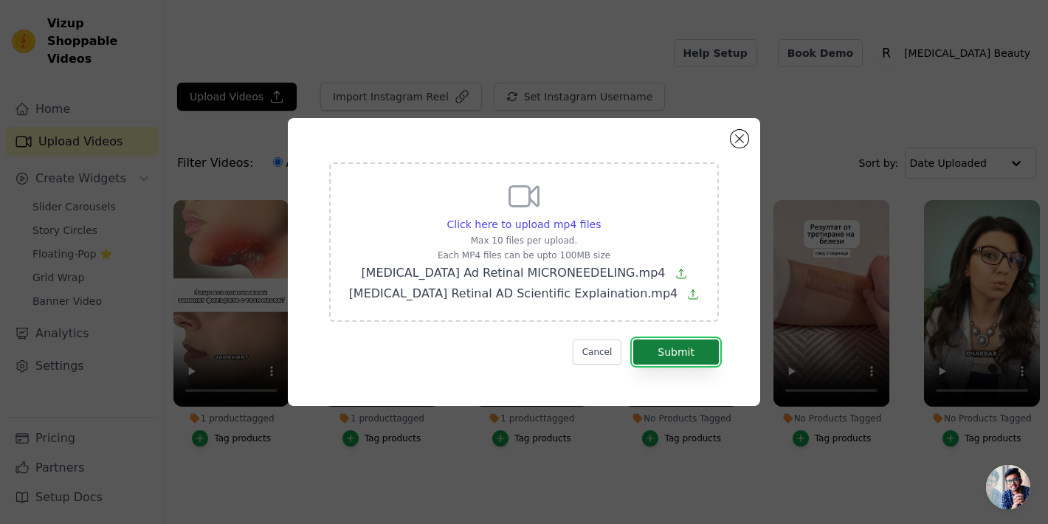
click at [697, 358] on button "Submit" at bounding box center [676, 351] width 86 height 25
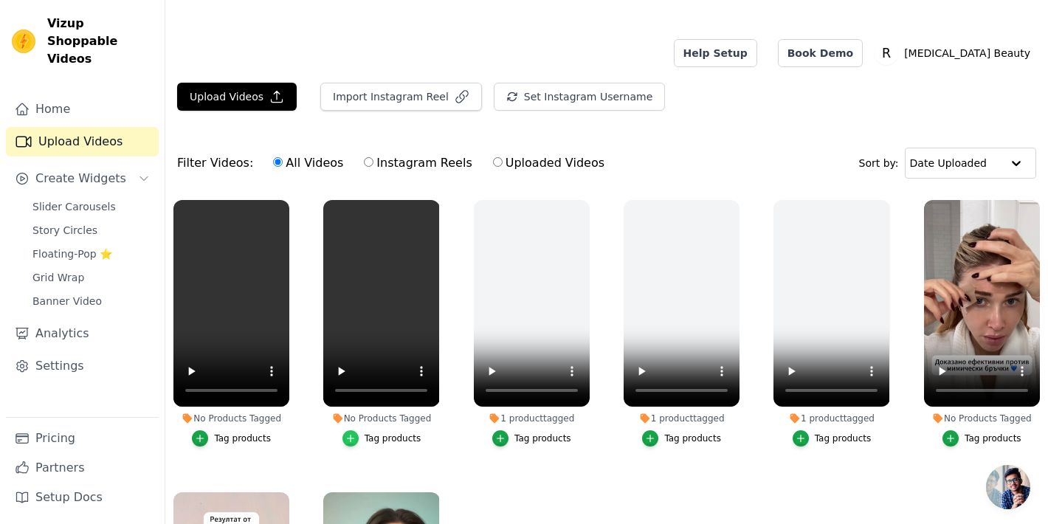
click at [350, 433] on icon "button" at bounding box center [350, 438] width 10 height 10
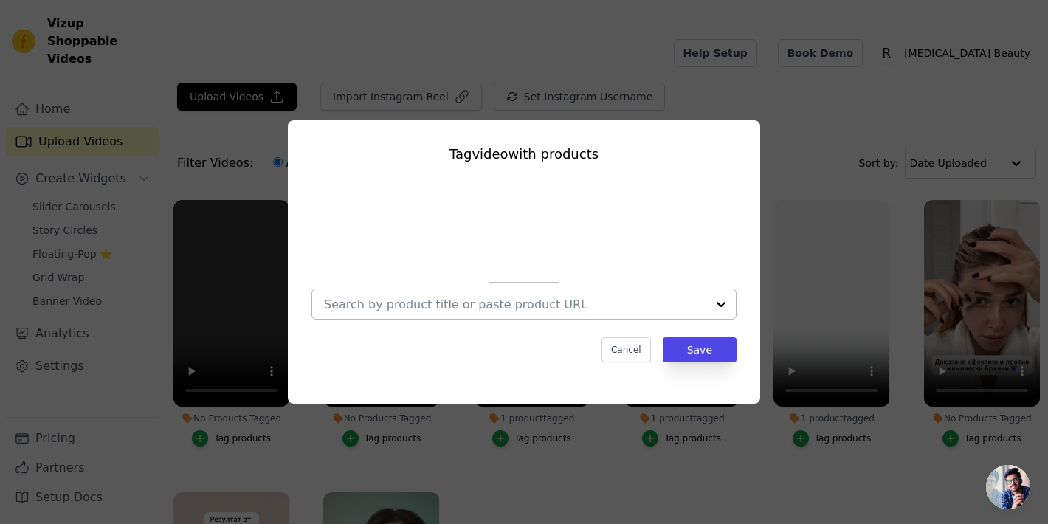
click at [545, 293] on div at bounding box center [515, 304] width 382 height 30
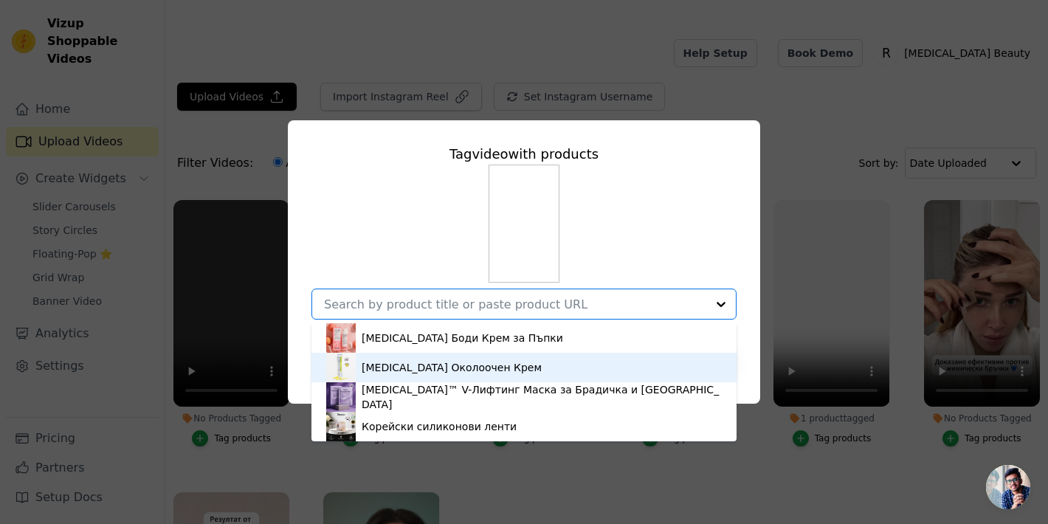
click at [518, 377] on div "[MEDICAL_DATA] Околоочен Крем" at bounding box center [523, 368] width 395 height 30
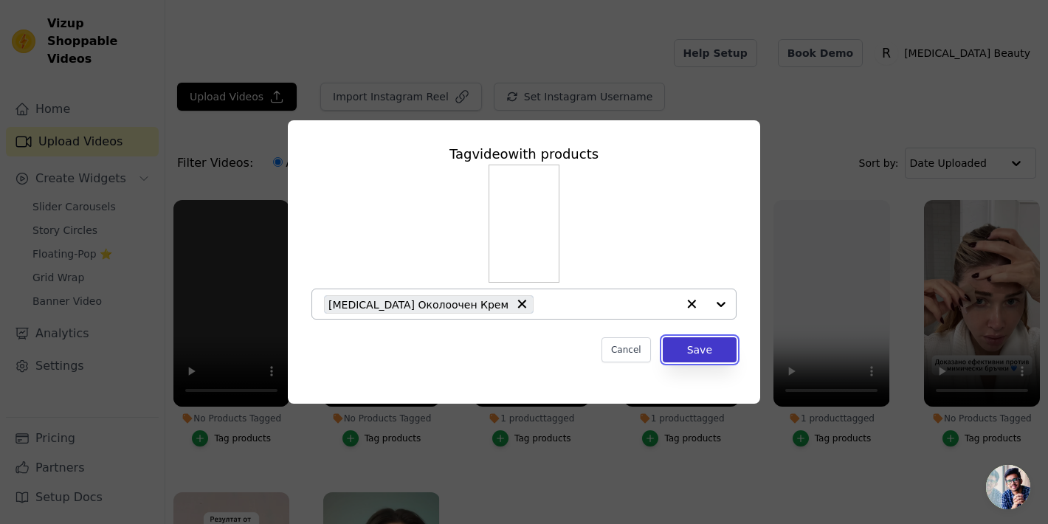
click at [705, 349] on button "Save" at bounding box center [700, 349] width 74 height 25
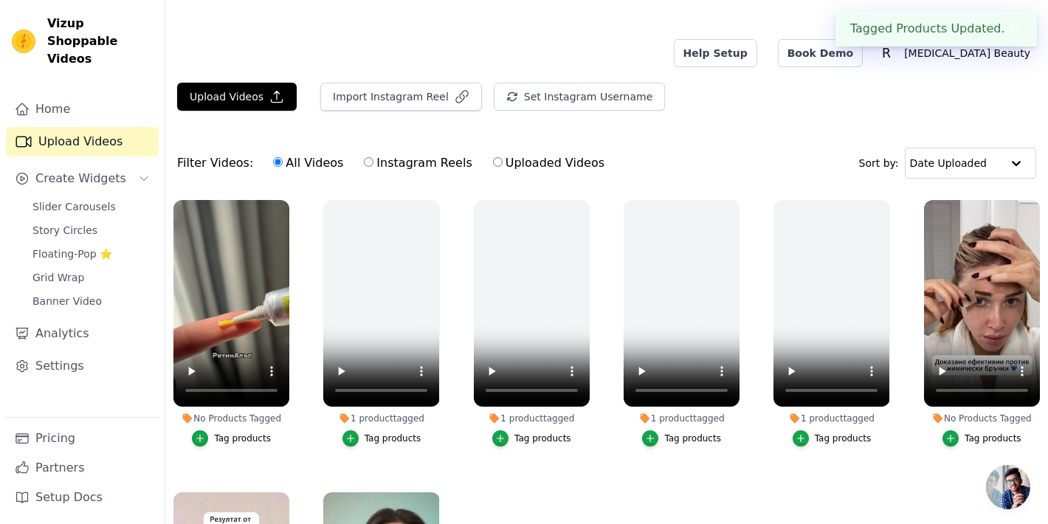
click at [207, 430] on button "Tag products" at bounding box center [231, 438] width 79 height 16
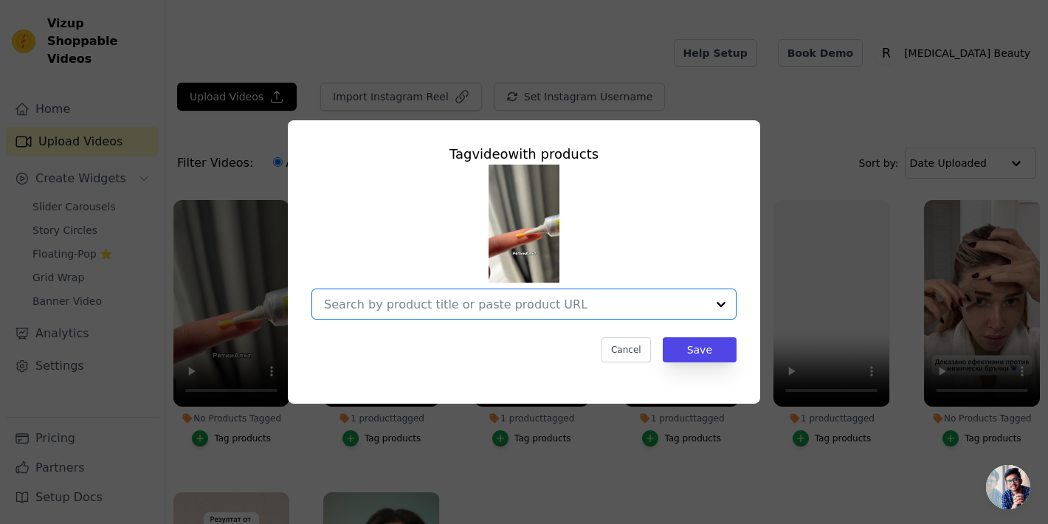
click at [634, 302] on input "No Products Tagged Tag video with products Option undefined, selected. Select i…" at bounding box center [515, 304] width 382 height 14
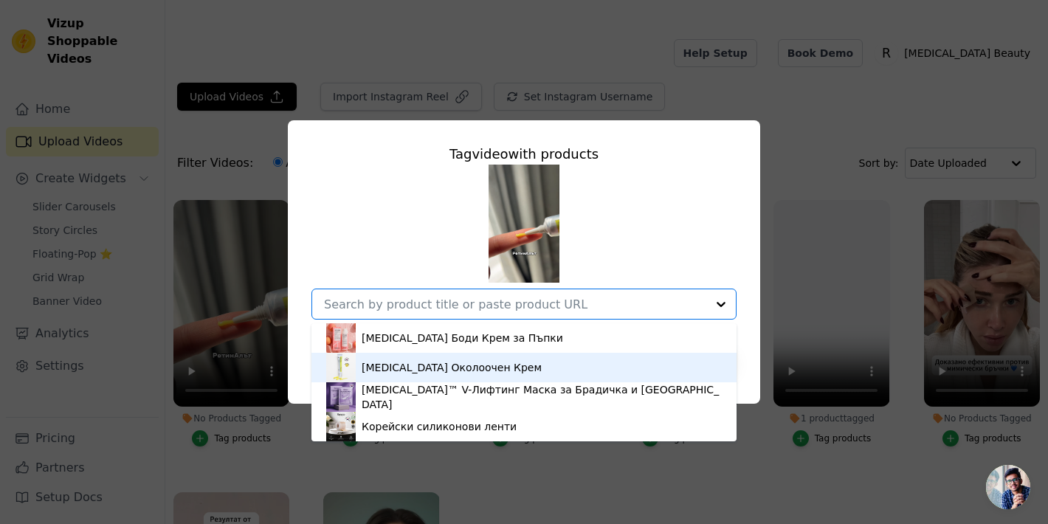
click at [575, 362] on div "[MEDICAL_DATA] Околоочен Крем" at bounding box center [523, 368] width 395 height 30
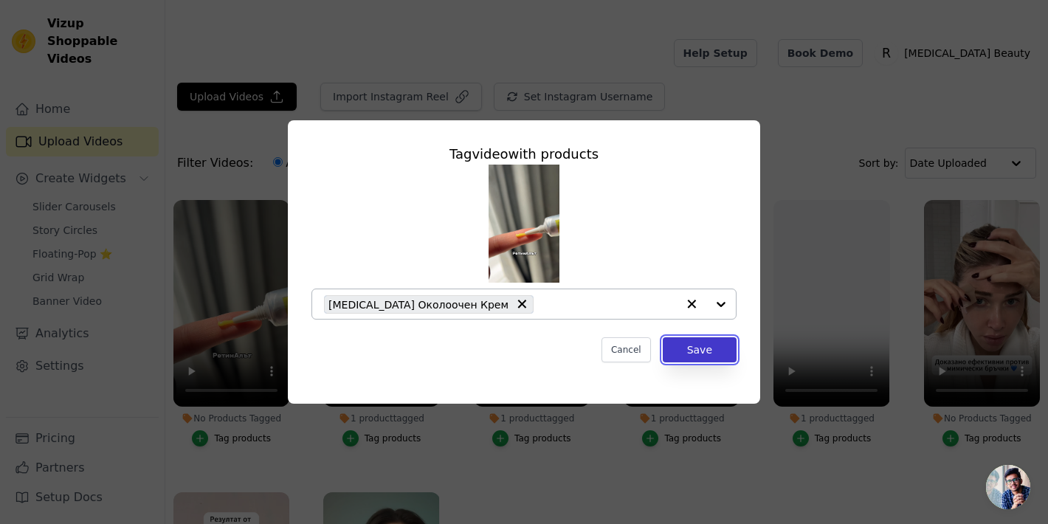
click at [698, 345] on button "Save" at bounding box center [700, 349] width 74 height 25
